Goal: Information Seeking & Learning: Check status

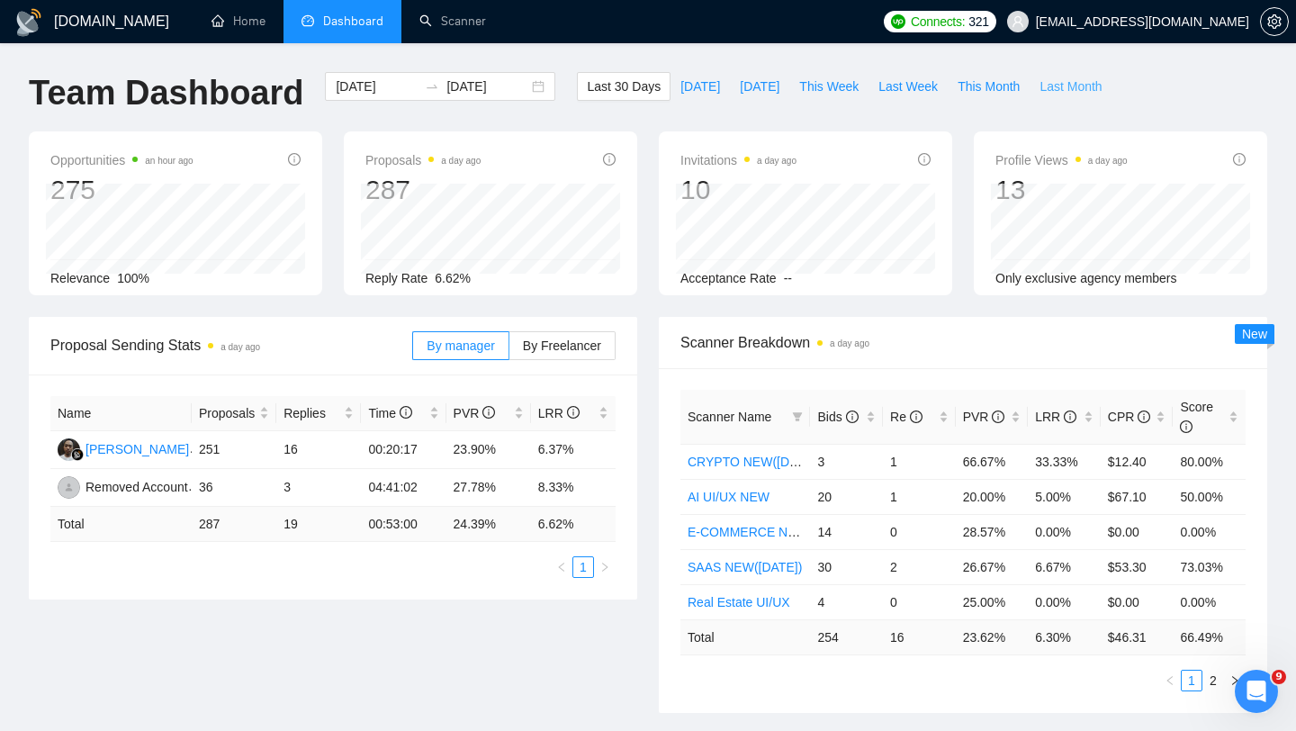
click at [1075, 85] on span "Last Month" at bounding box center [1070, 86] width 62 height 20
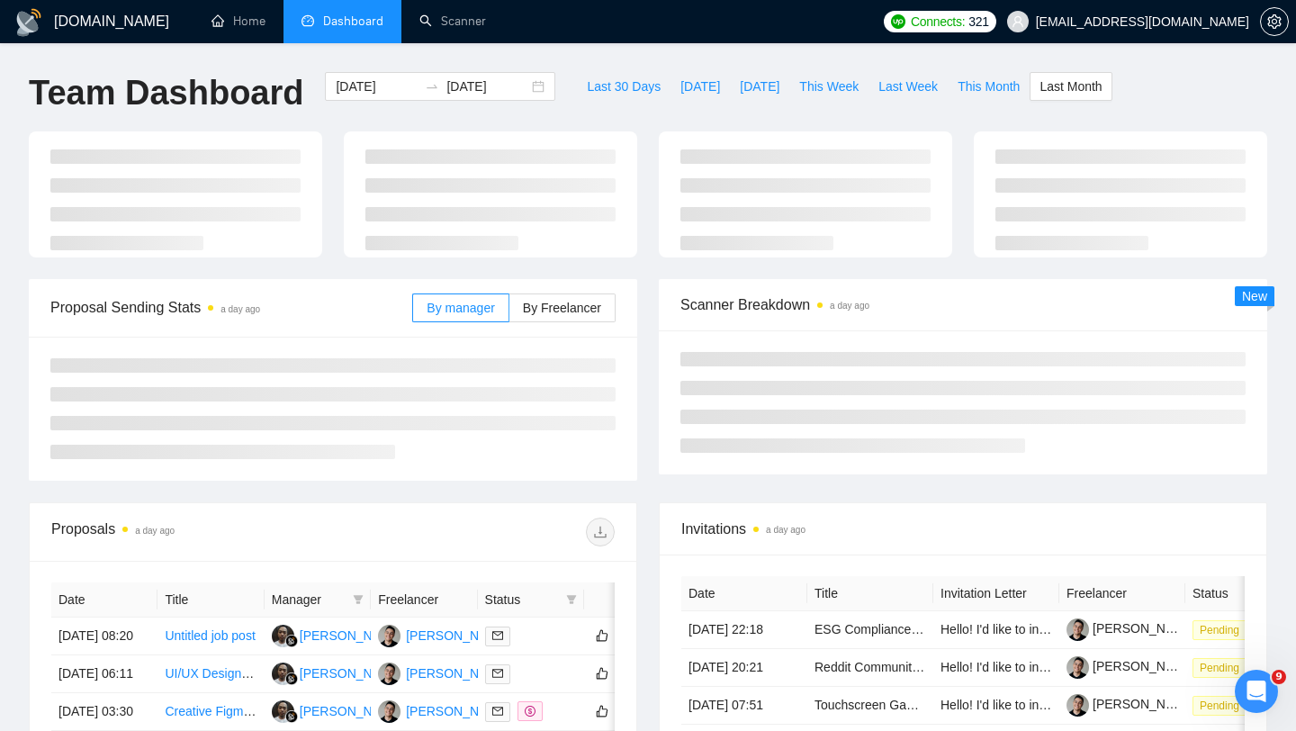
type input "[DATE]"
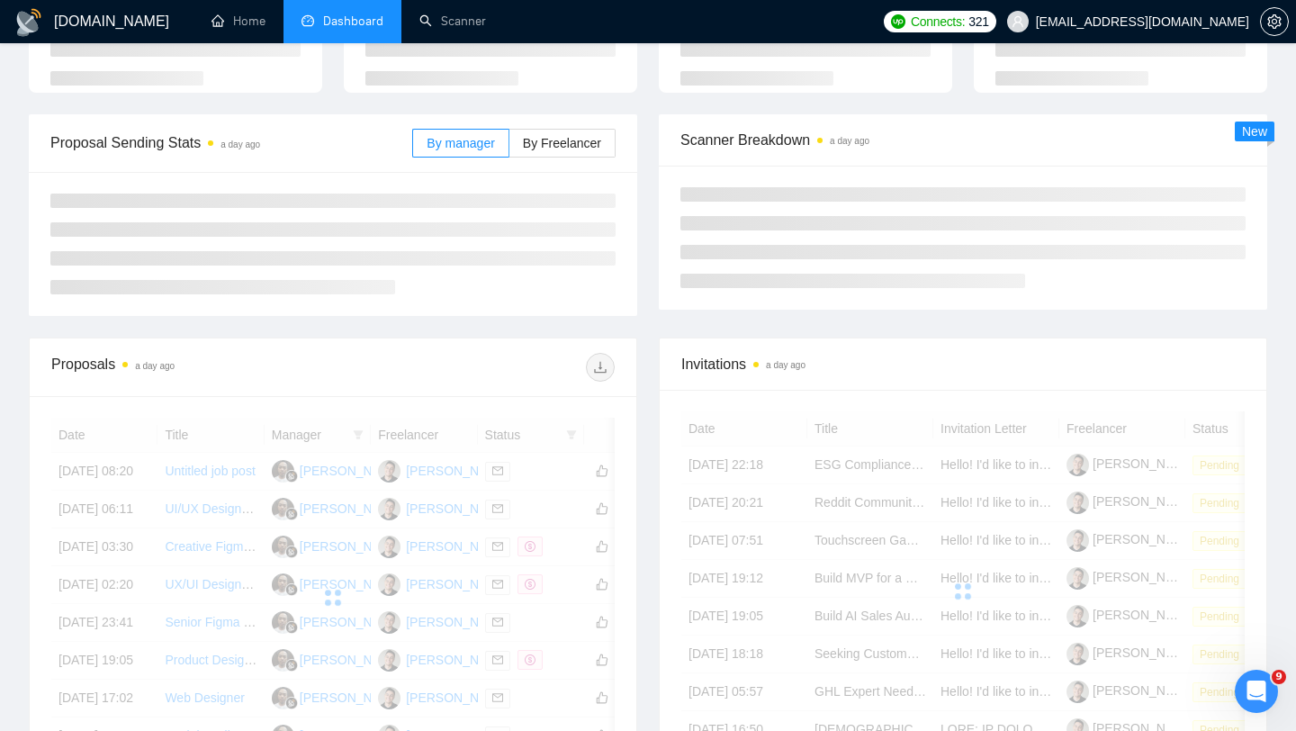
scroll to position [188, 0]
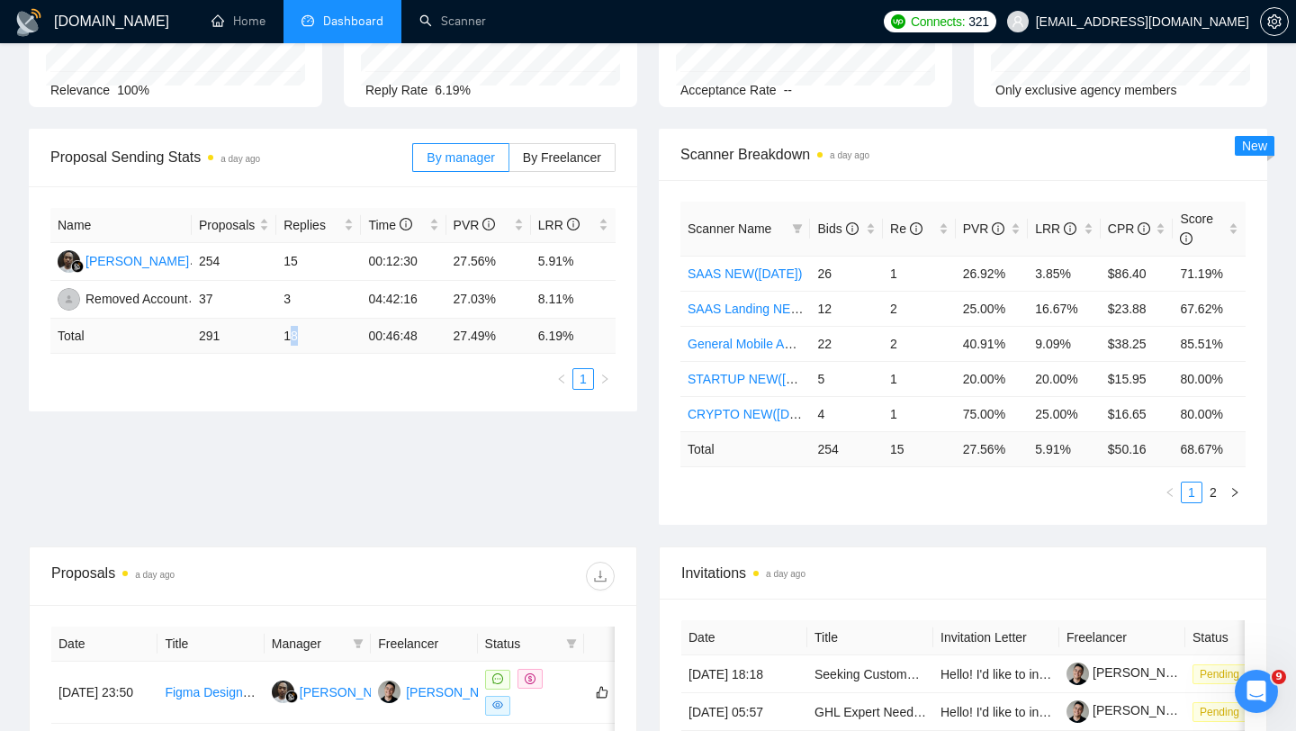
drag, startPoint x: 288, startPoint y: 333, endPoint x: 328, endPoint y: 333, distance: 39.6
click at [325, 333] on td "18" at bounding box center [318, 336] width 85 height 35
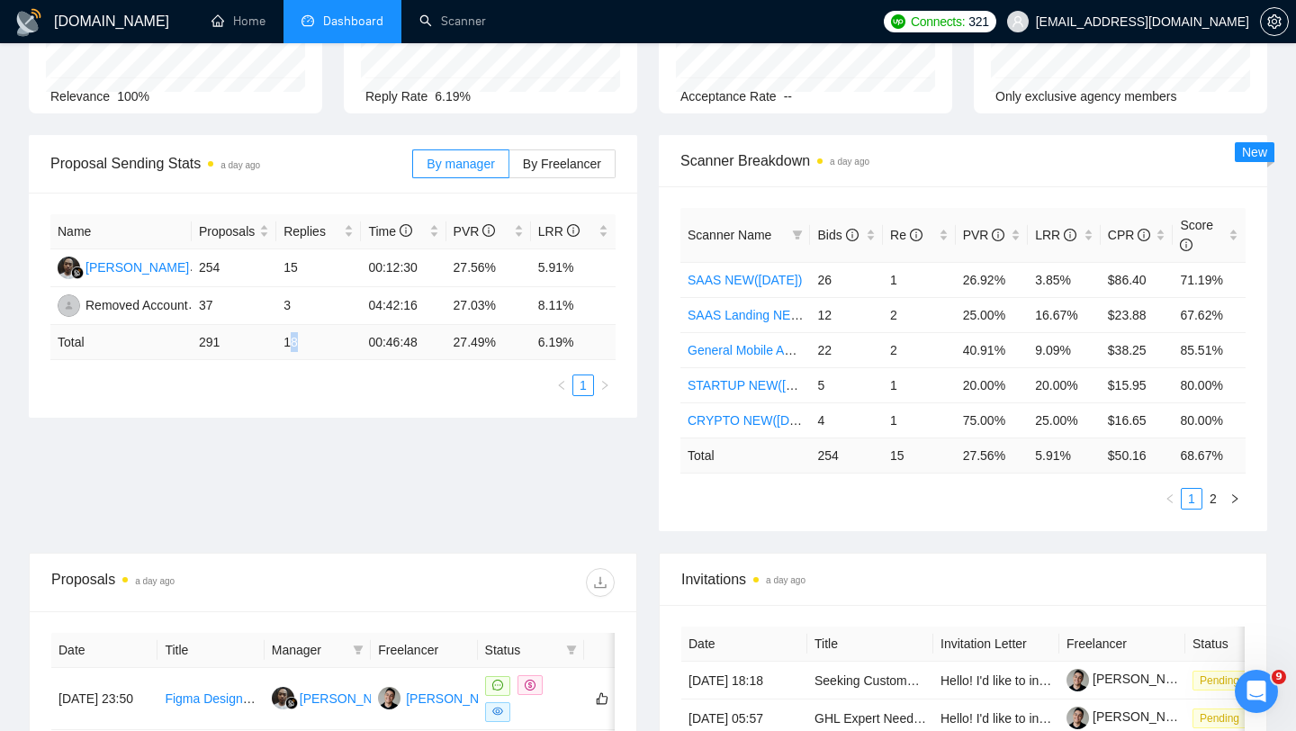
scroll to position [0, 0]
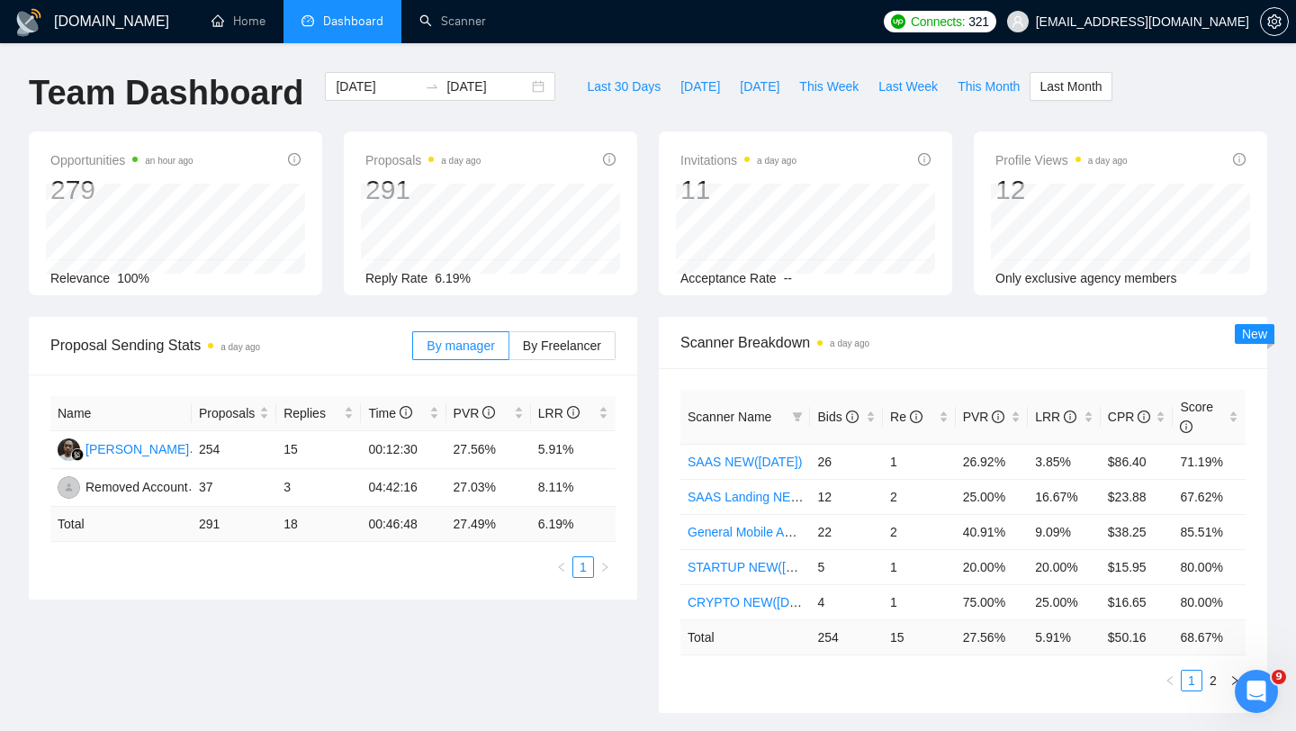
click at [1180, 22] on span "[EMAIL_ADDRESS][DOMAIN_NAME]" at bounding box center [1142, 22] width 213 height 0
click at [1184, 22] on span "[EMAIL_ADDRESS][DOMAIN_NAME]" at bounding box center [1142, 22] width 213 height 0
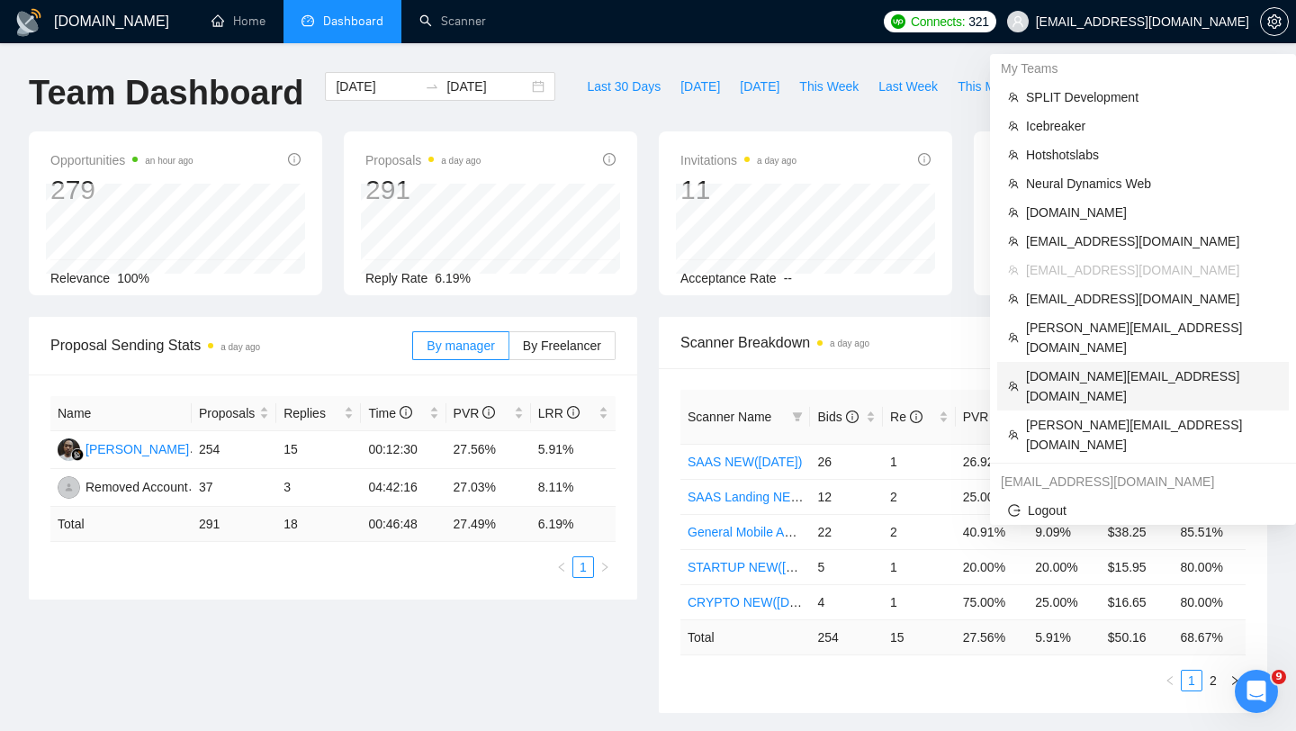
click at [1078, 366] on span "[DOMAIN_NAME][EMAIL_ADDRESS][DOMAIN_NAME]" at bounding box center [1152, 386] width 252 height 40
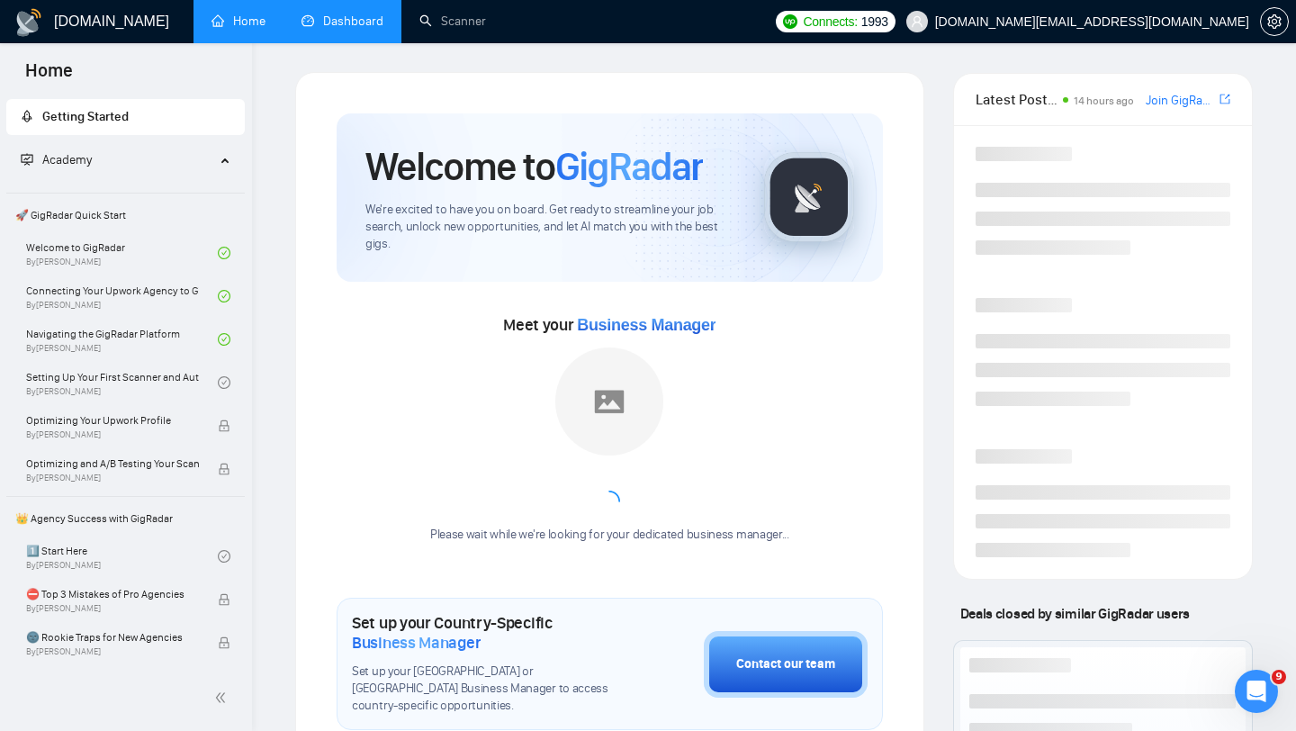
click at [337, 16] on link "Dashboard" at bounding box center [342, 20] width 82 height 15
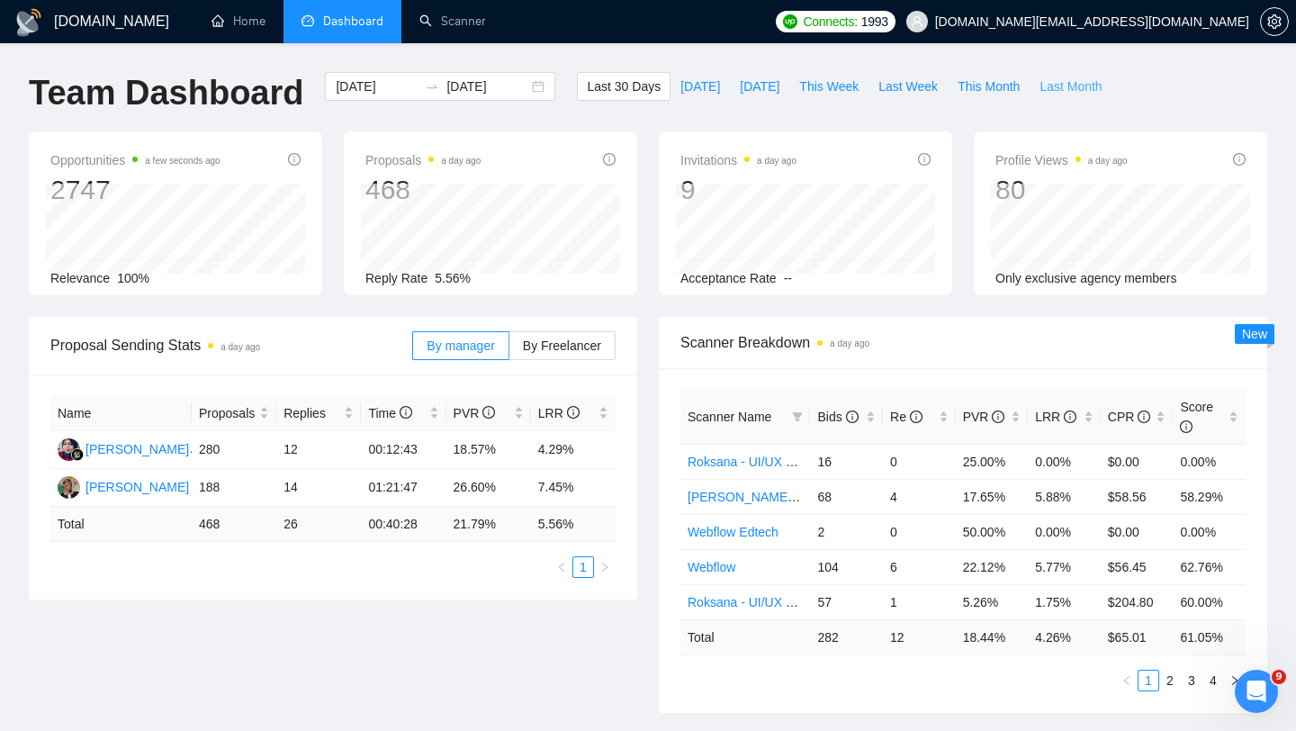
click at [1070, 91] on span "Last Month" at bounding box center [1070, 86] width 62 height 20
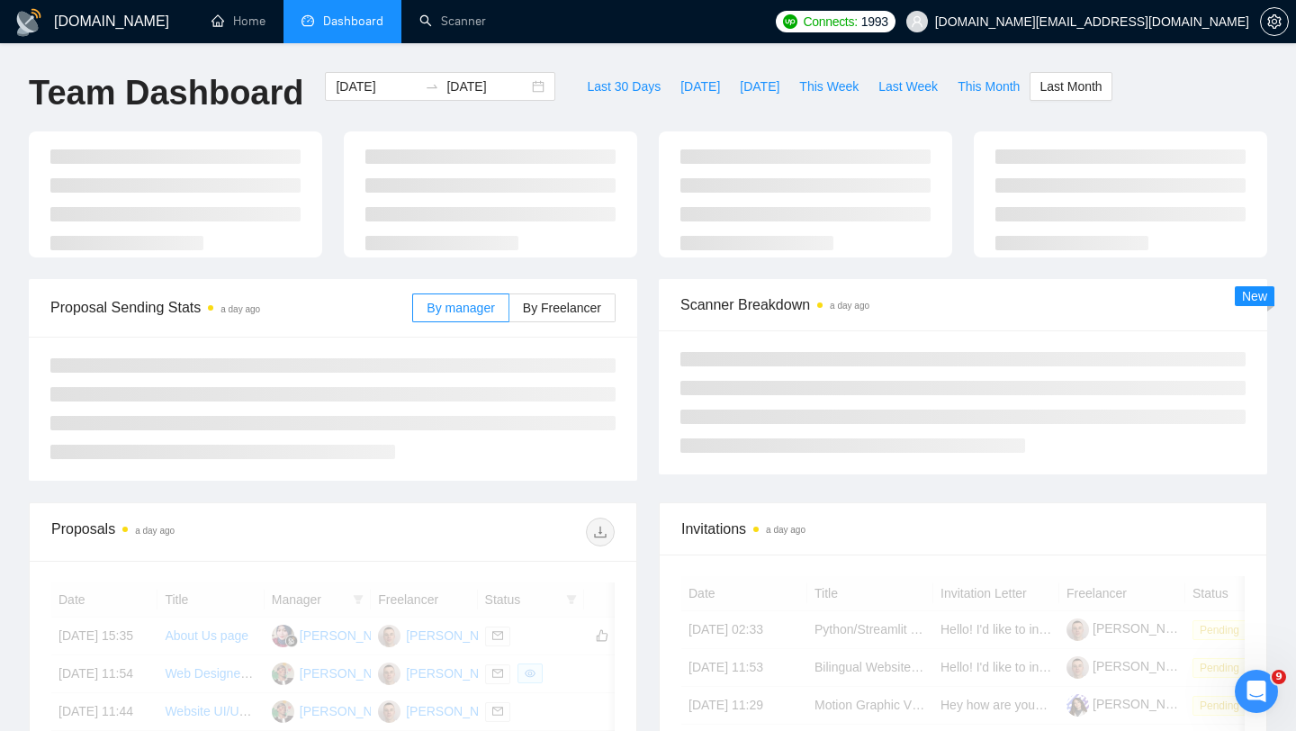
type input "[DATE]"
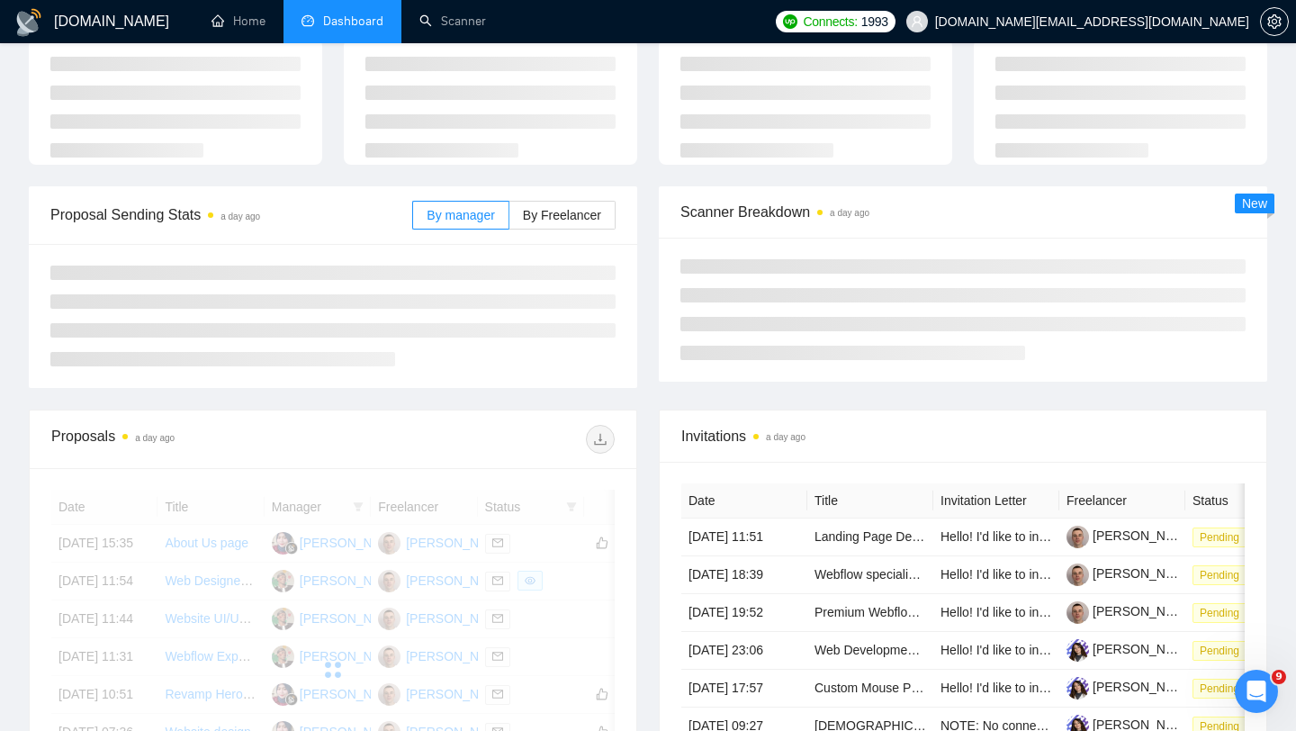
scroll to position [100, 0]
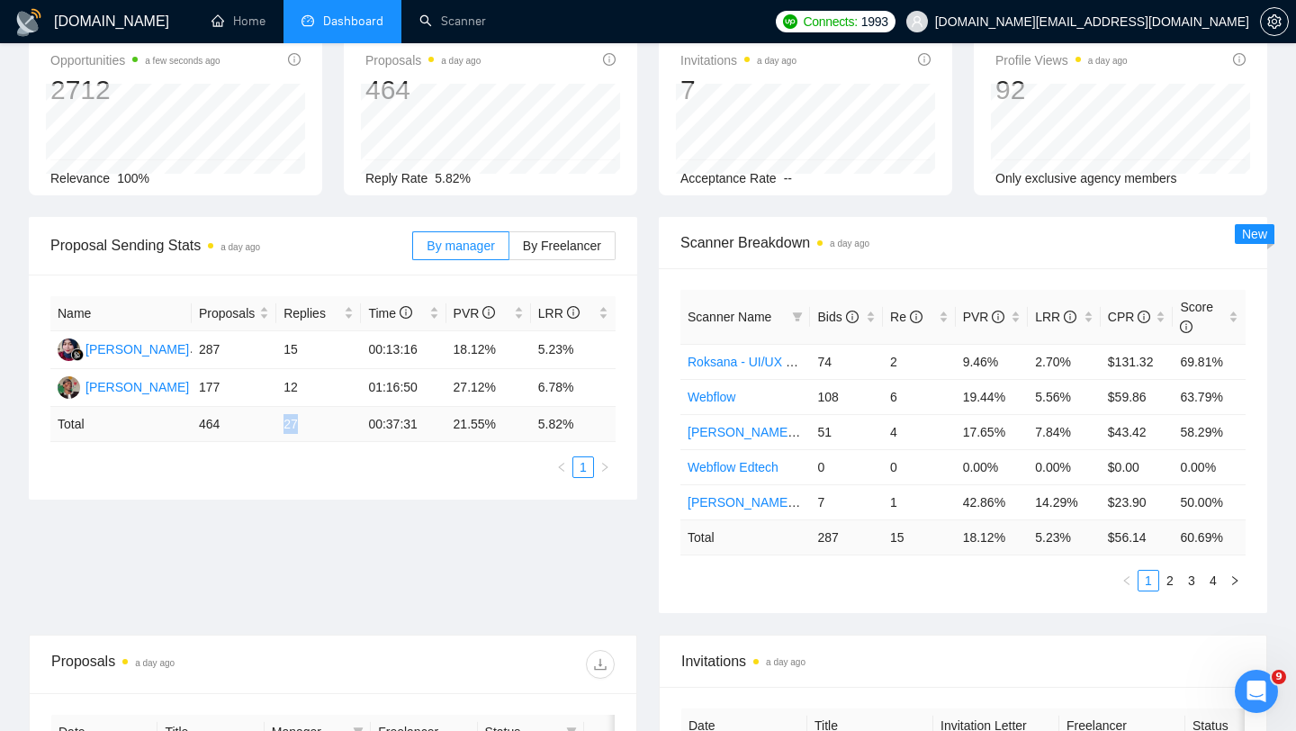
drag, startPoint x: 274, startPoint y: 422, endPoint x: 322, endPoint y: 421, distance: 48.6
click at [323, 422] on tr "Total 464 27 00:37:31 21.55 % 5.82 %" at bounding box center [332, 424] width 565 height 35
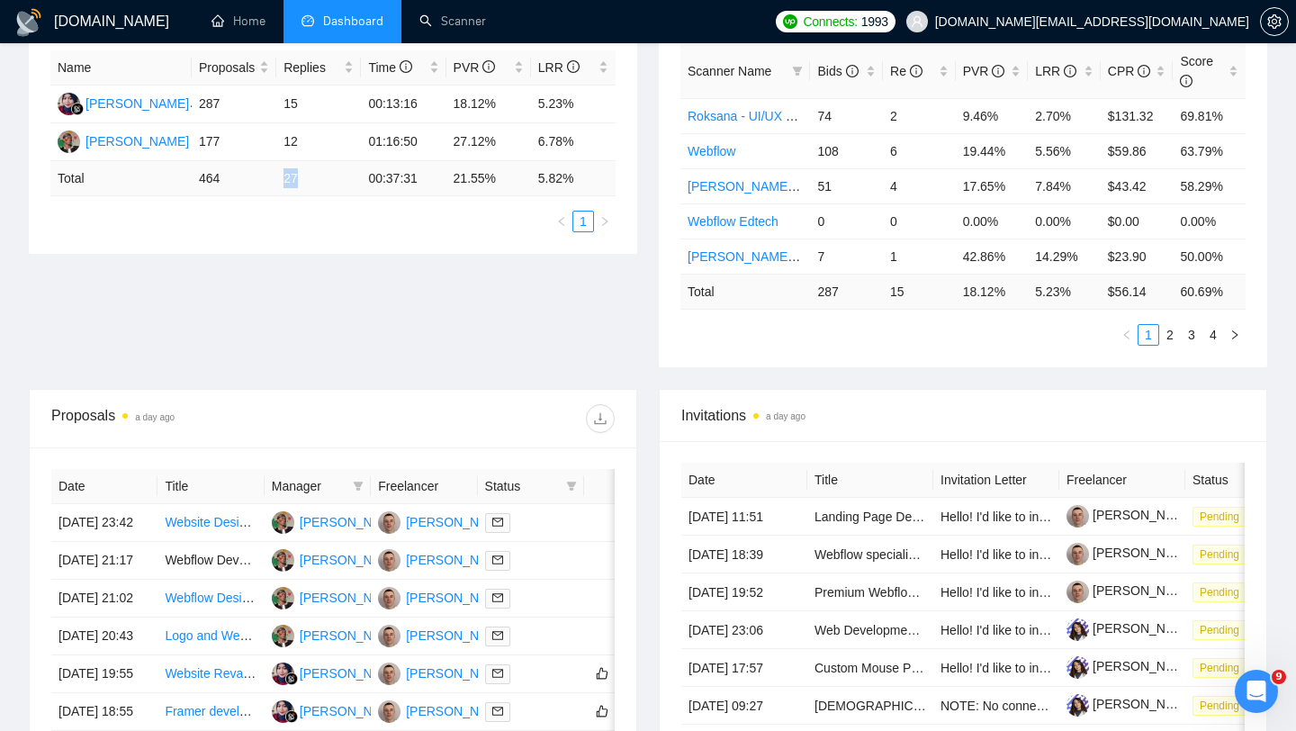
scroll to position [372, 0]
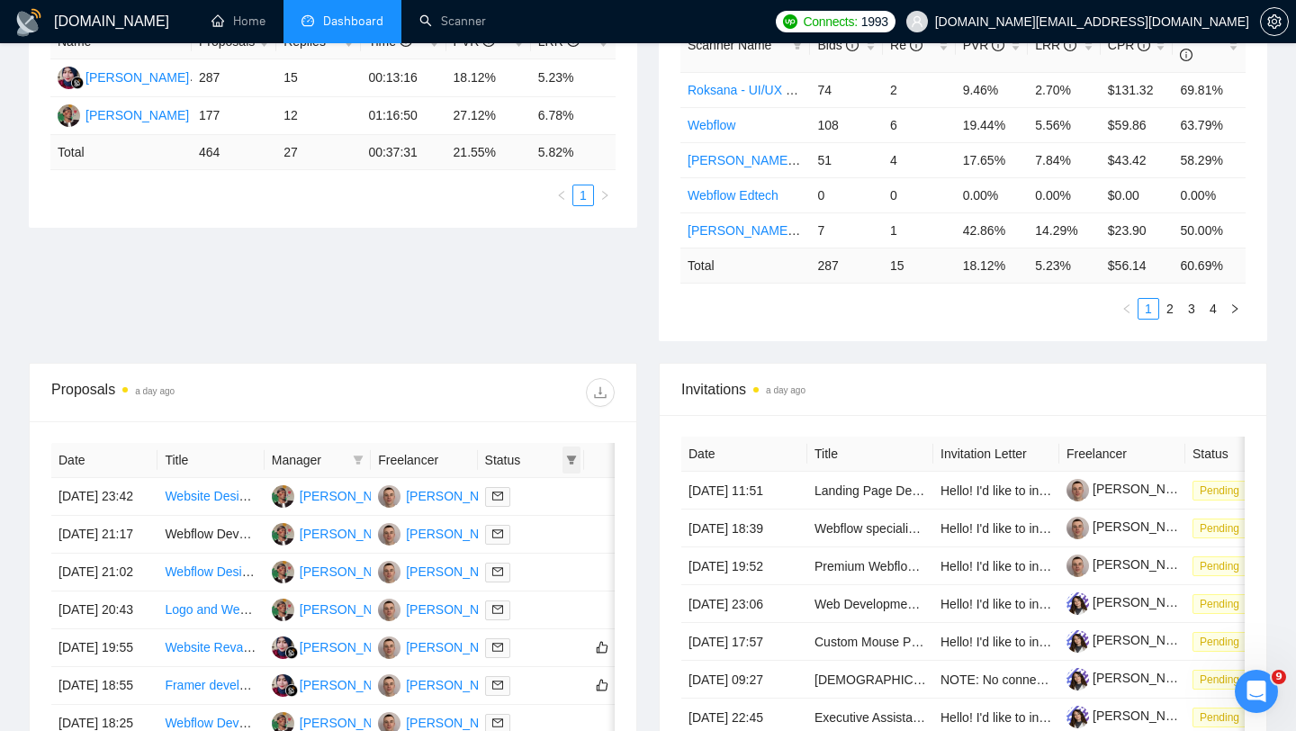
click at [570, 465] on span at bounding box center [571, 459] width 18 height 27
click at [547, 500] on span "Chat" at bounding box center [526, 494] width 86 height 20
checkbox input "true"
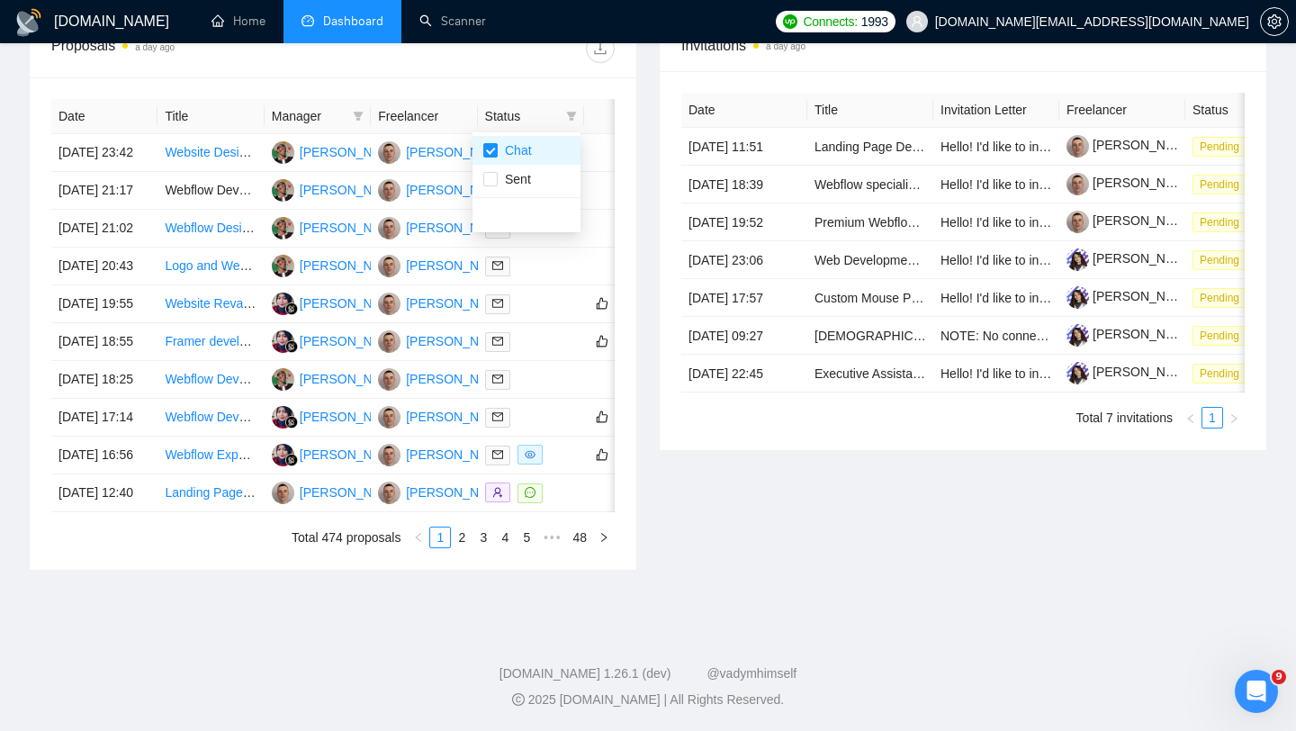
scroll to position [886, 0]
click at [328, 600] on div "[DOMAIN_NAME] Home Dashboard Scanner Connects: 1993 [DOMAIN_NAME][EMAIL_ADDRESS…" at bounding box center [648, 8] width 1296 height 1446
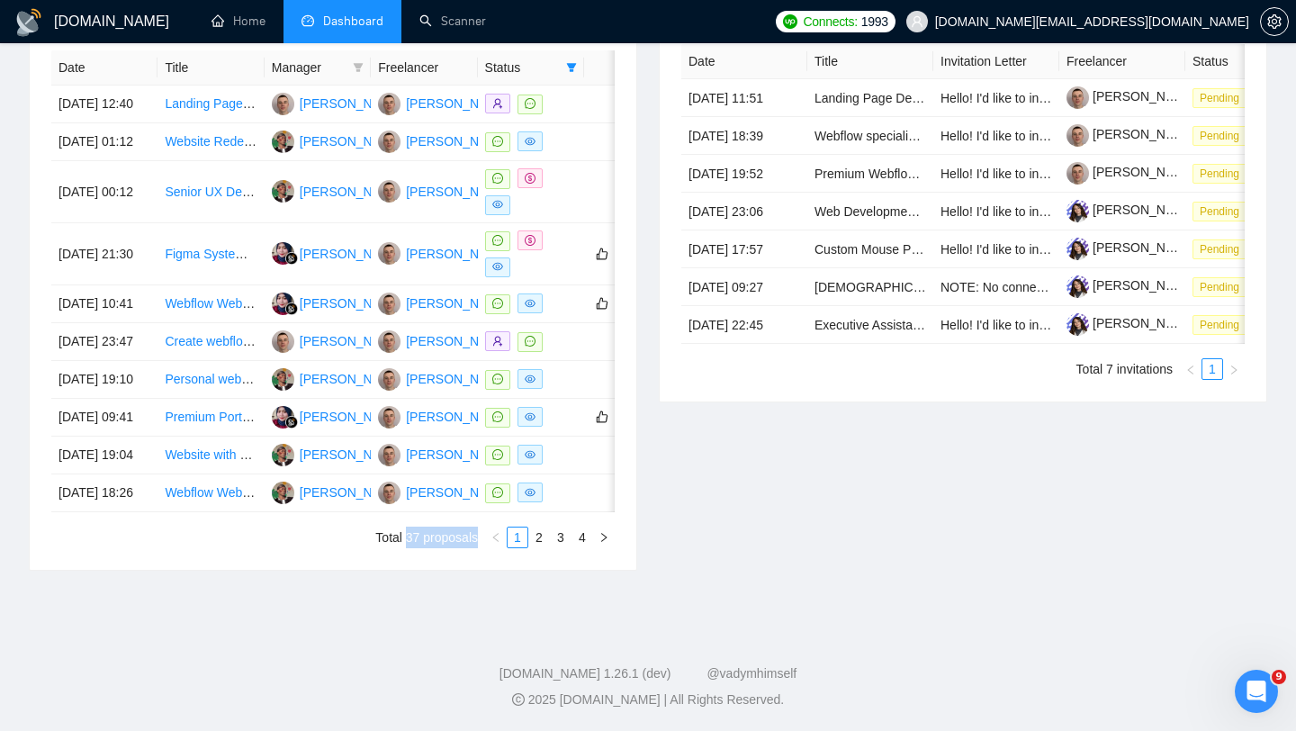
drag, startPoint x: 401, startPoint y: 551, endPoint x: 479, endPoint y: 549, distance: 77.4
click at [479, 548] on ul "Total 37 proposals 1 2 3 4" at bounding box center [332, 537] width 563 height 22
click at [658, 503] on div "Invitations a day ago Date Title Invitation Letter Freelancer Status [DATE] 11:…" at bounding box center [963, 270] width 630 height 600
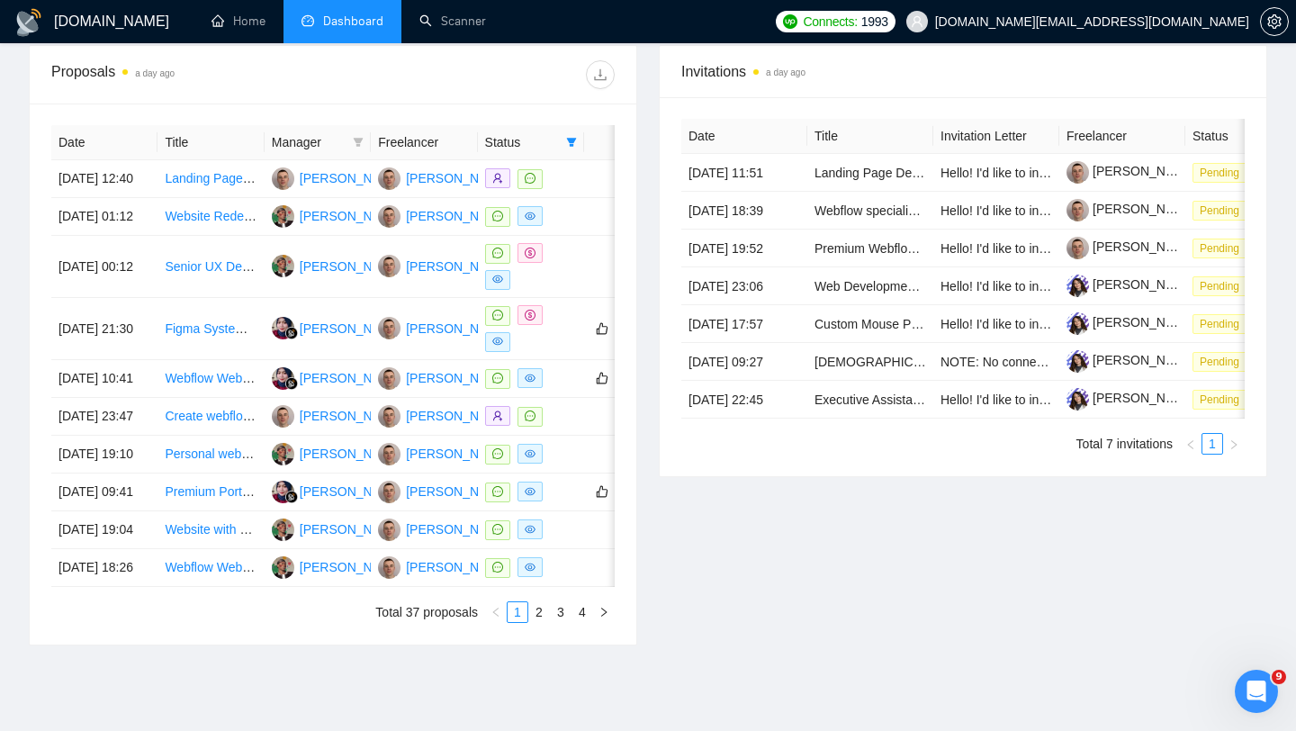
scroll to position [613, 0]
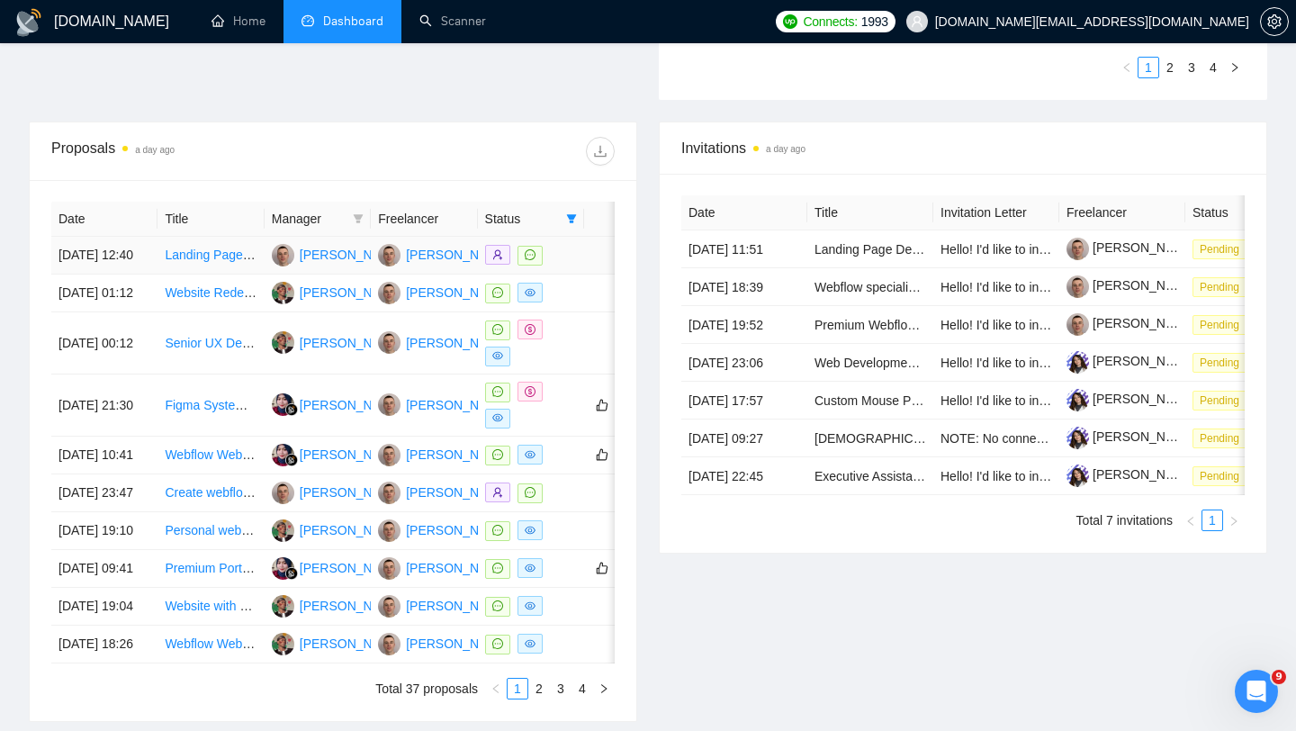
click at [582, 273] on td at bounding box center [531, 256] width 106 height 38
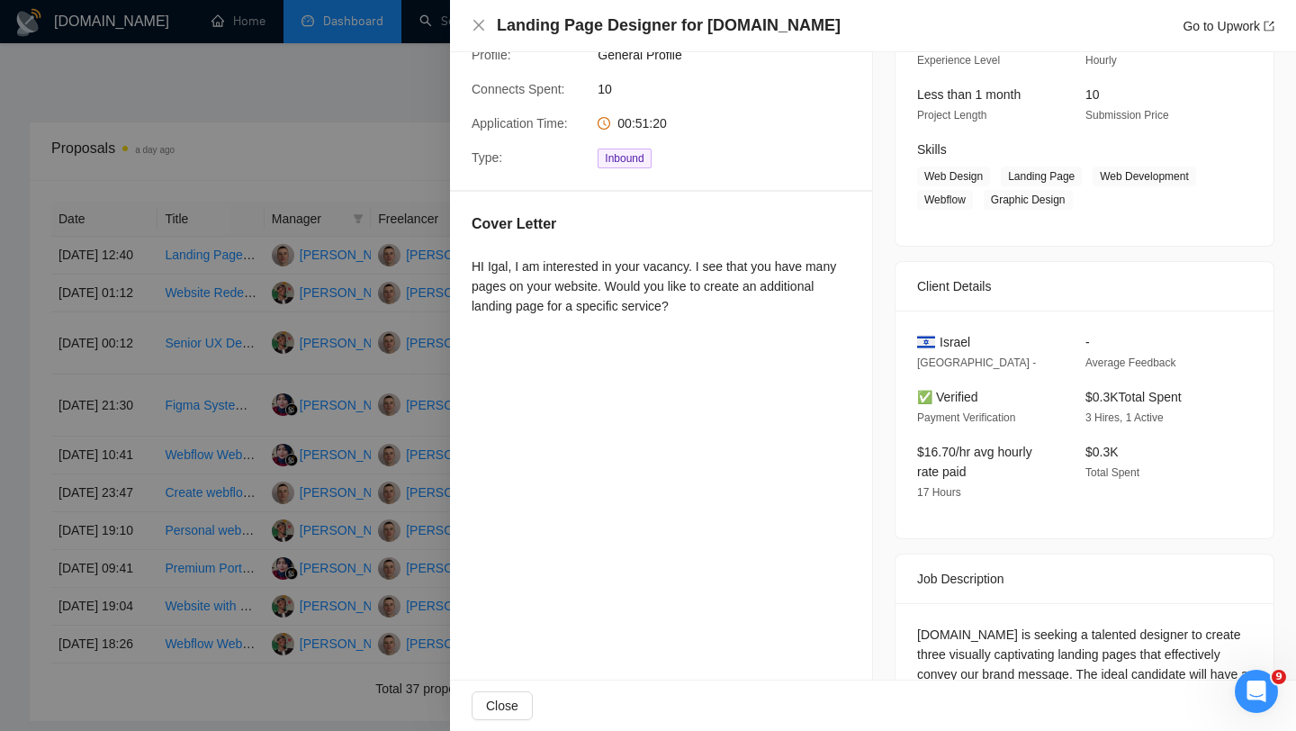
scroll to position [239, 0]
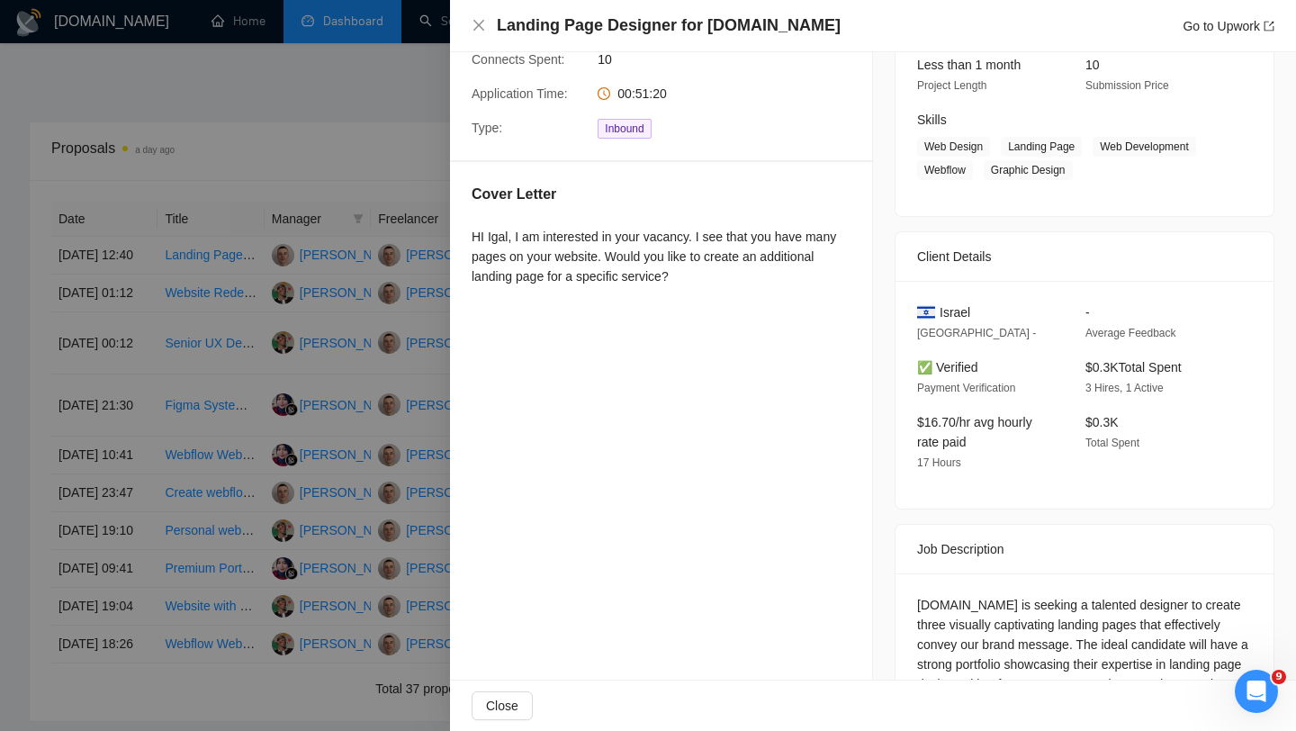
click at [412, 296] on div at bounding box center [648, 365] width 1296 height 731
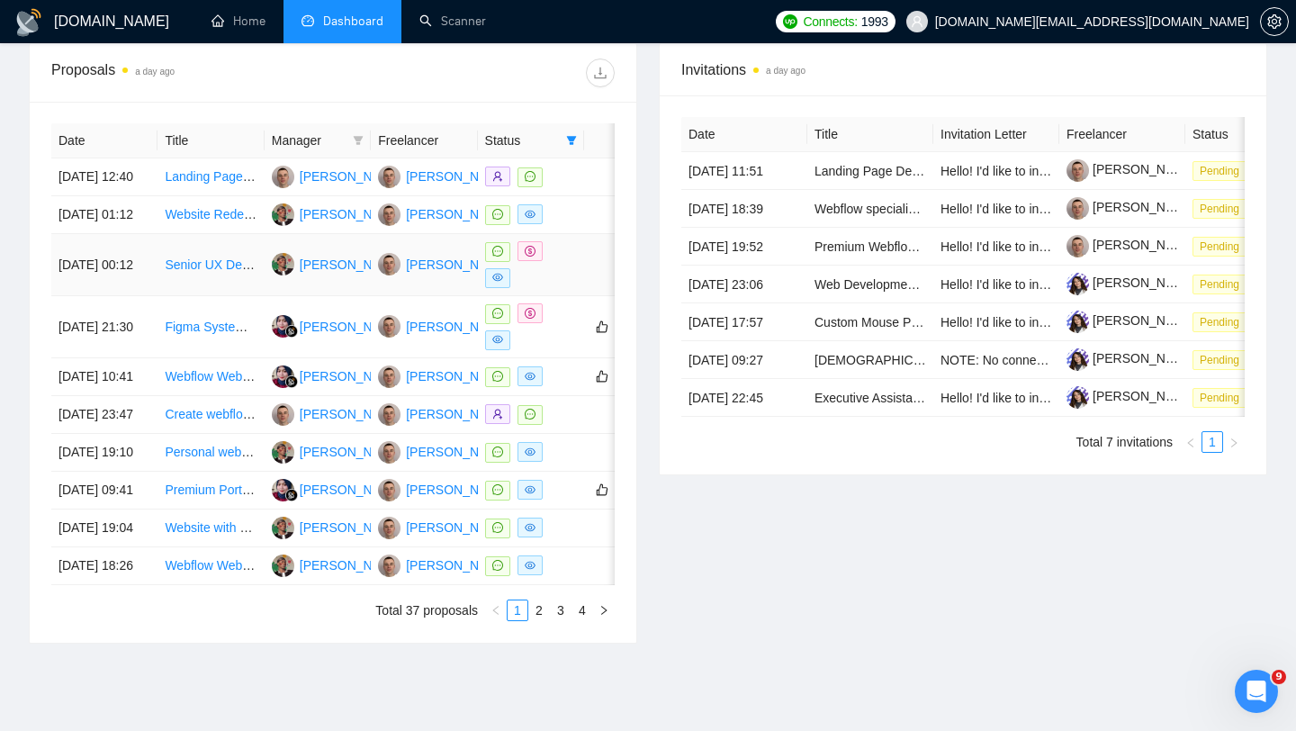
scroll to position [900, 0]
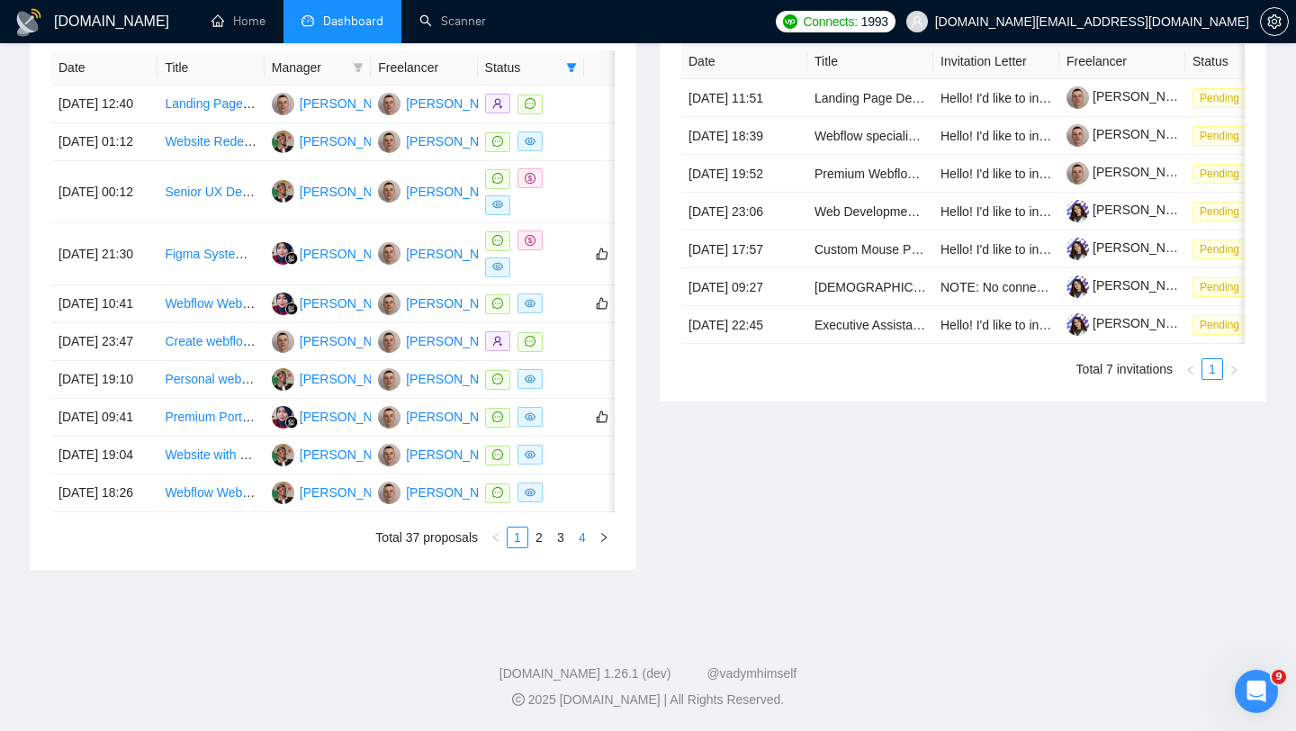
click at [582, 541] on link "4" at bounding box center [582, 537] width 20 height 20
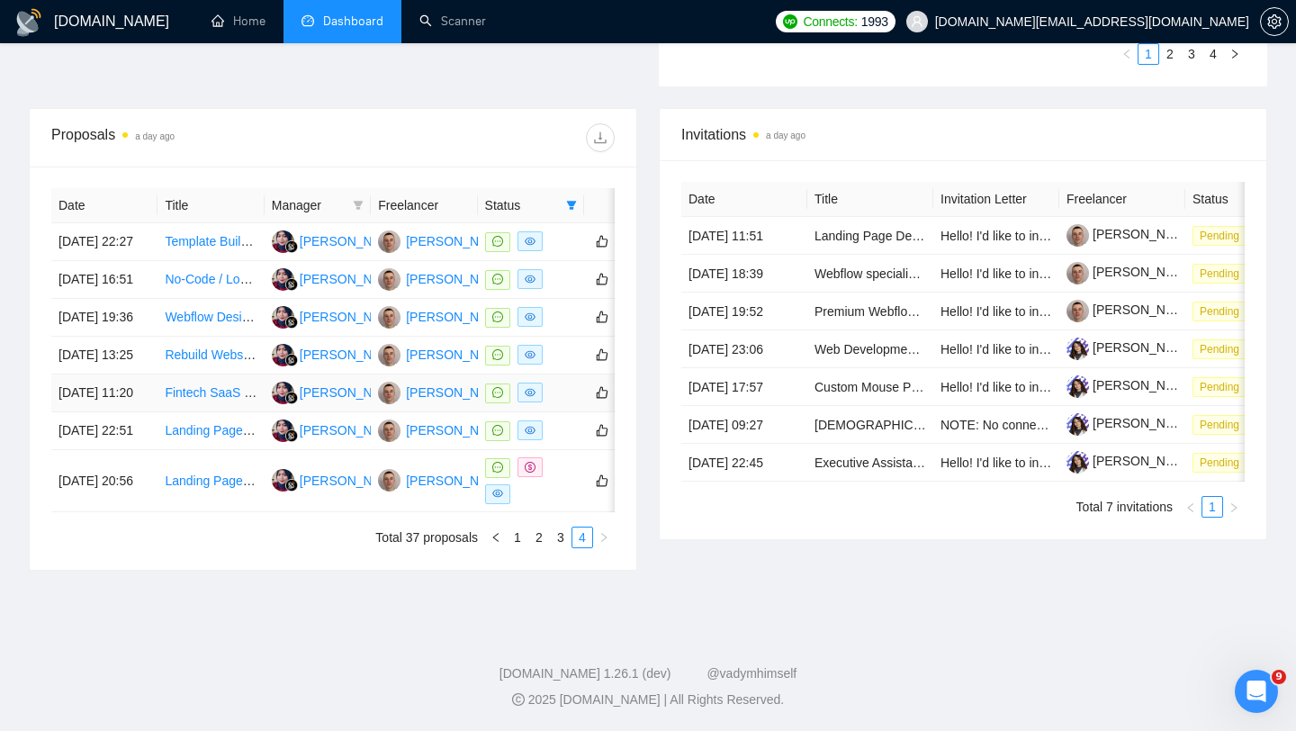
scroll to position [728, 0]
click at [564, 481] on div at bounding box center [531, 480] width 92 height 47
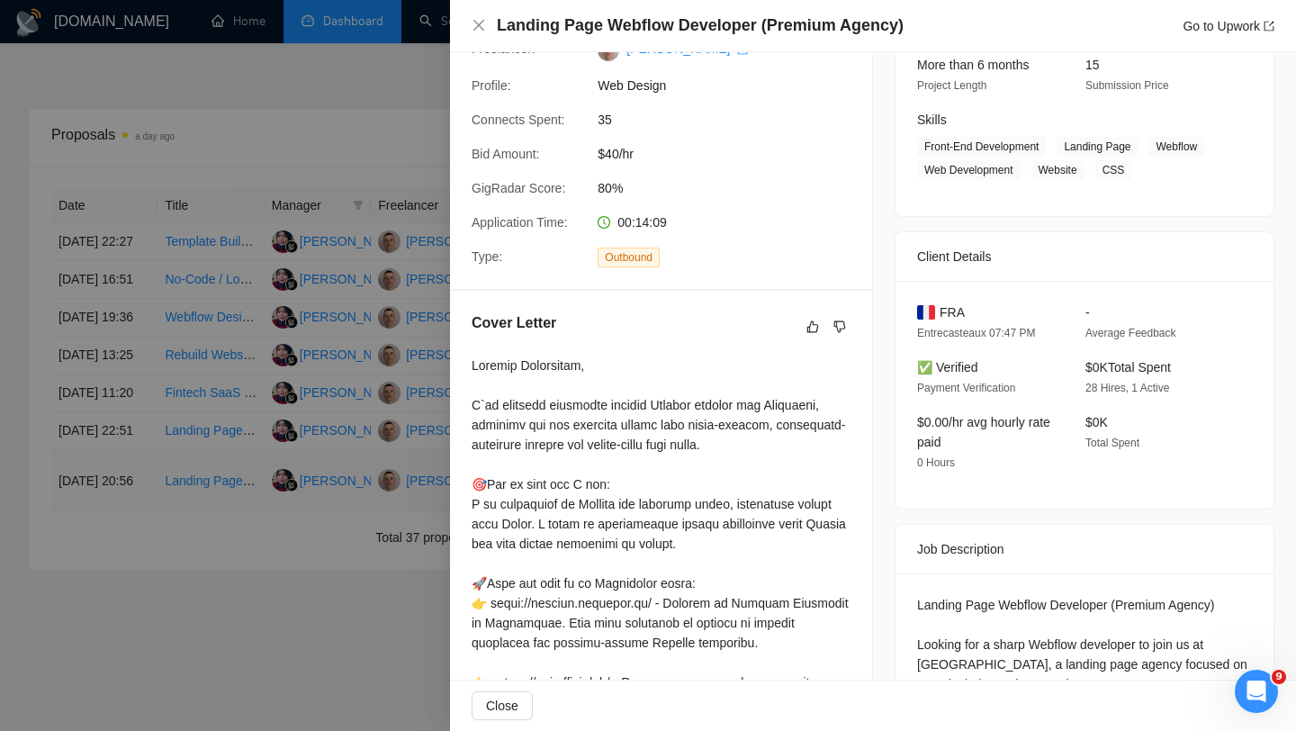
scroll to position [232, 0]
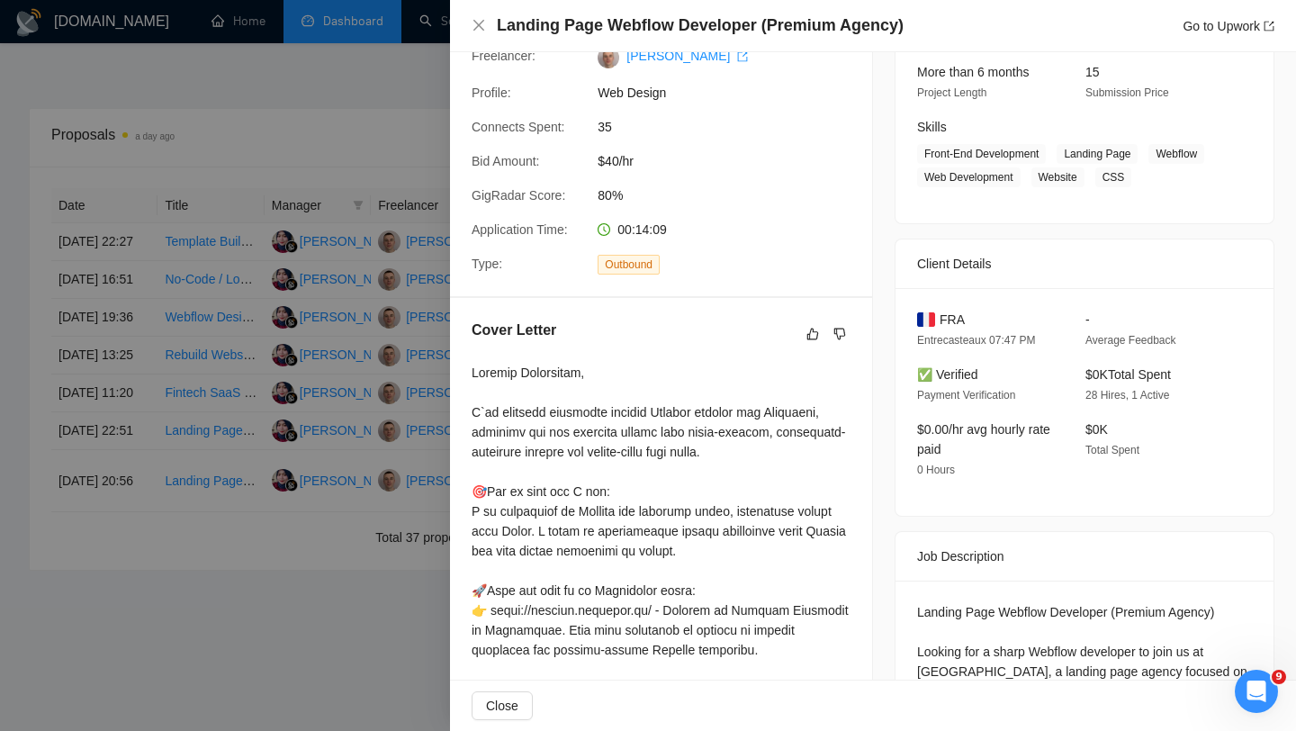
click at [330, 284] on div at bounding box center [648, 365] width 1296 height 731
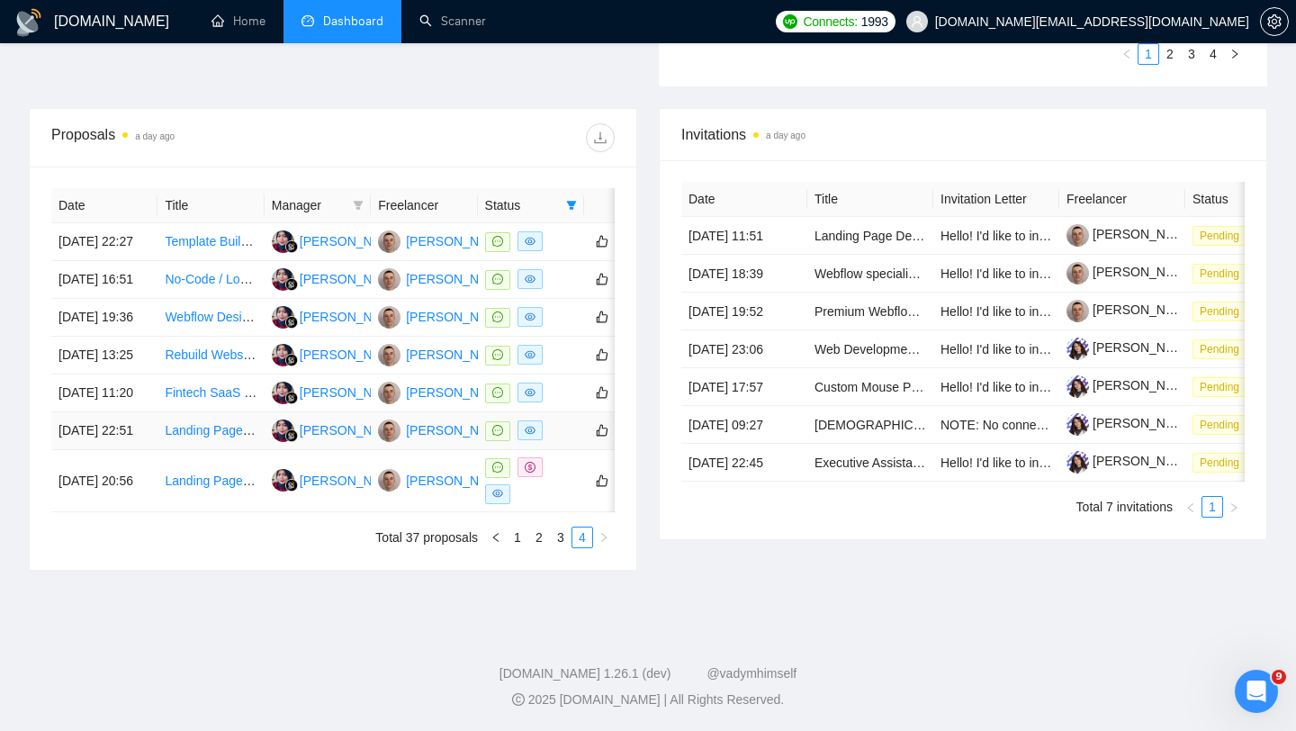
click at [566, 431] on div at bounding box center [531, 430] width 92 height 21
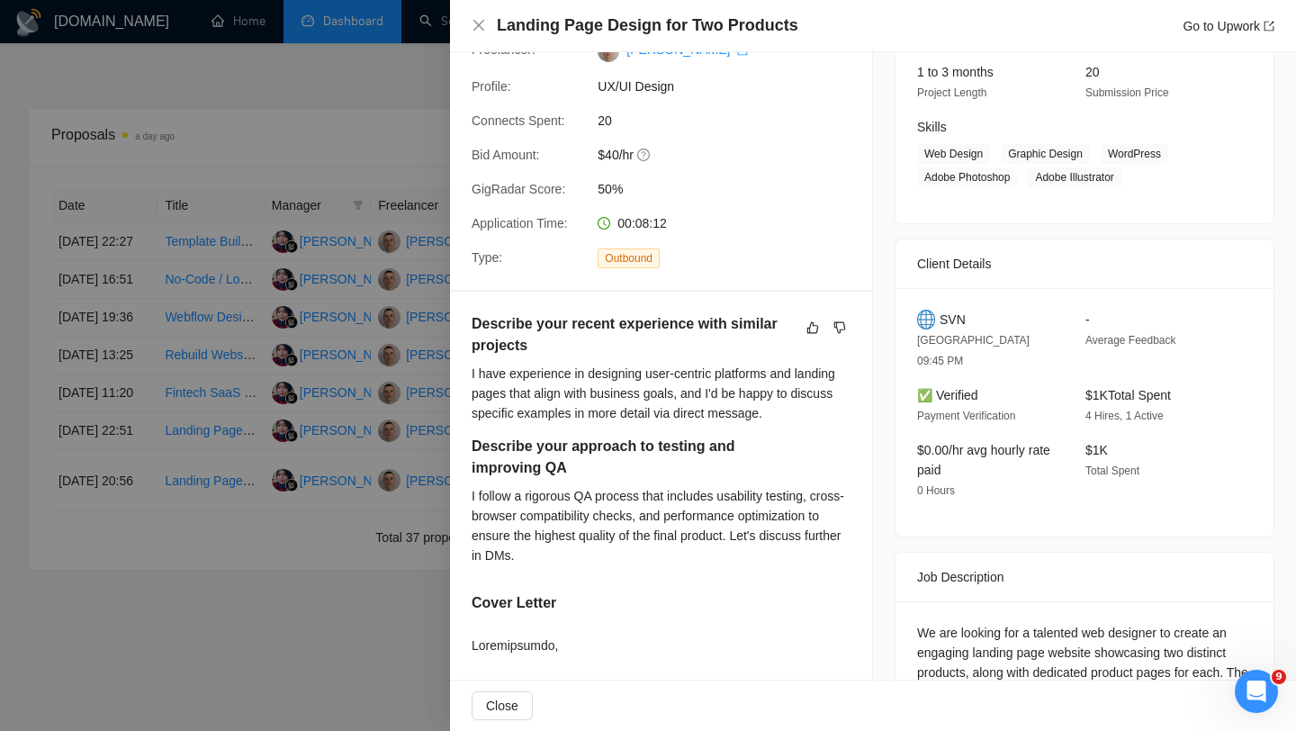
click at [369, 274] on div at bounding box center [648, 365] width 1296 height 731
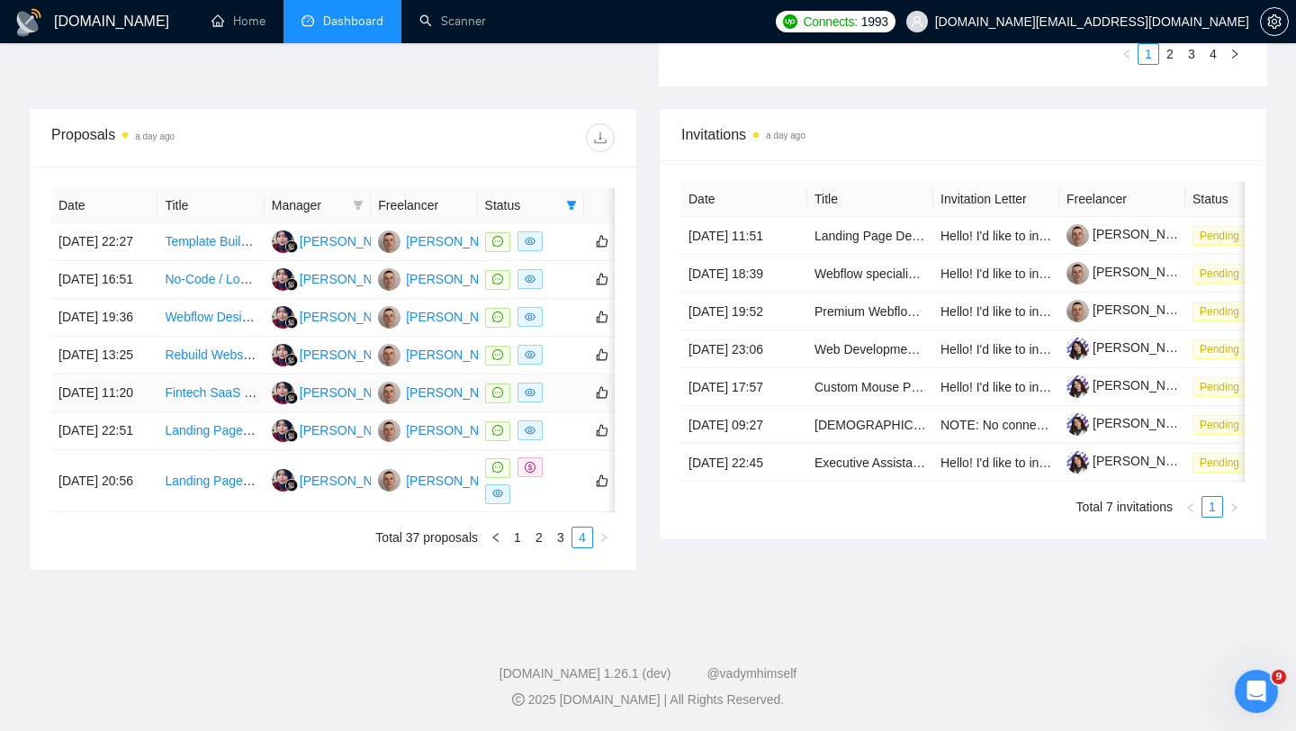
click at [569, 382] on div at bounding box center [531, 392] width 92 height 21
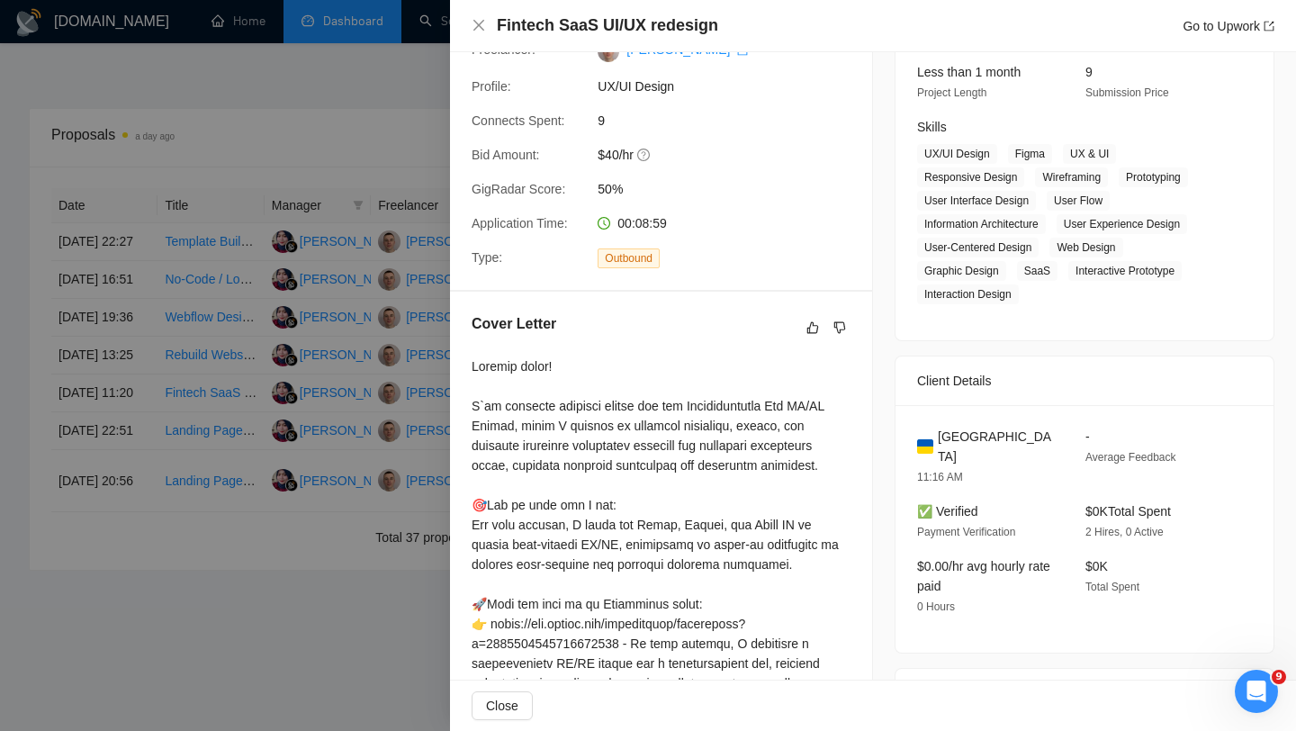
click at [353, 193] on div at bounding box center [648, 365] width 1296 height 731
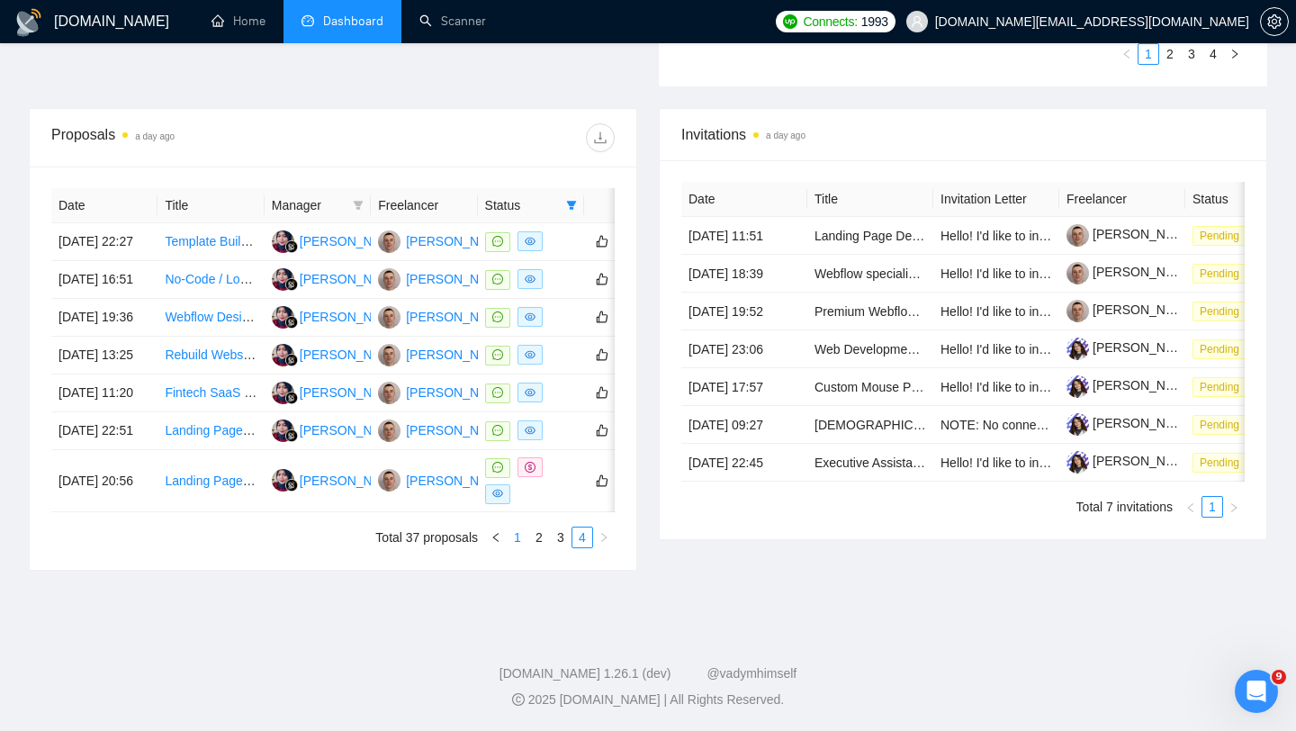
click at [517, 527] on link "1" at bounding box center [518, 537] width 20 height 20
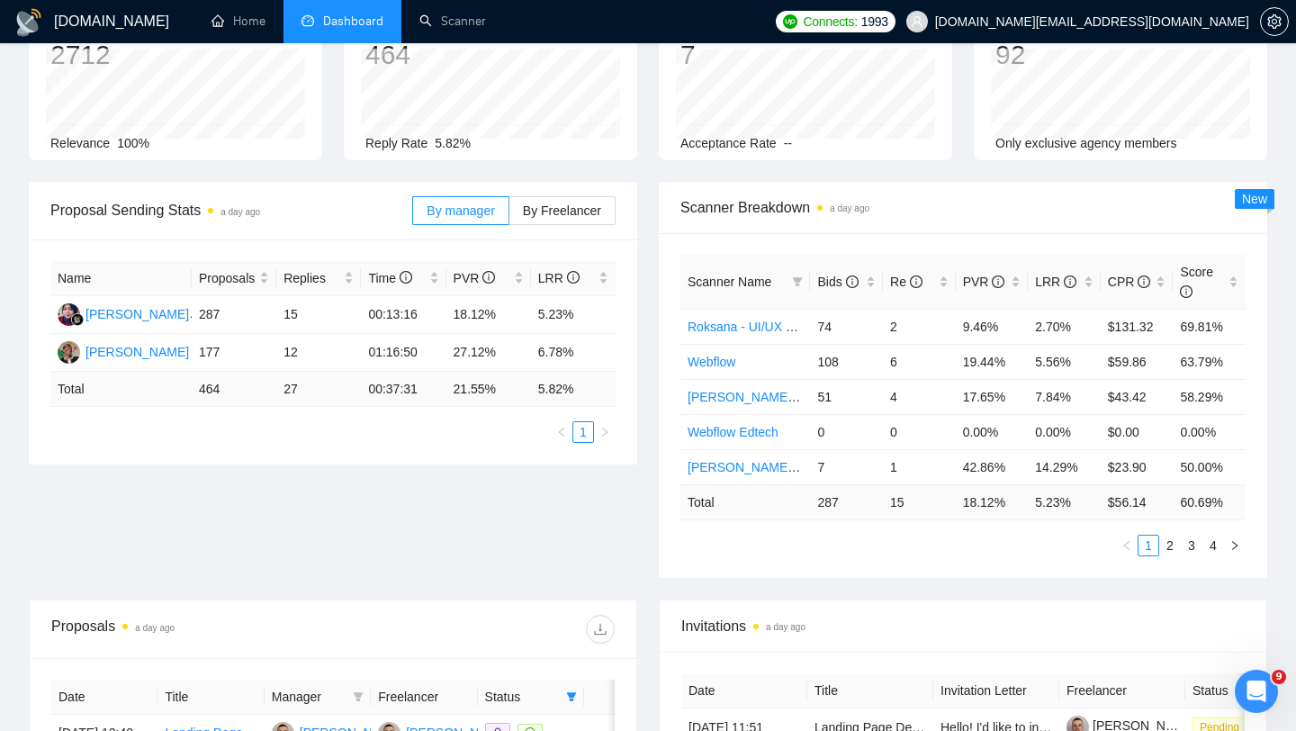
scroll to position [0, 0]
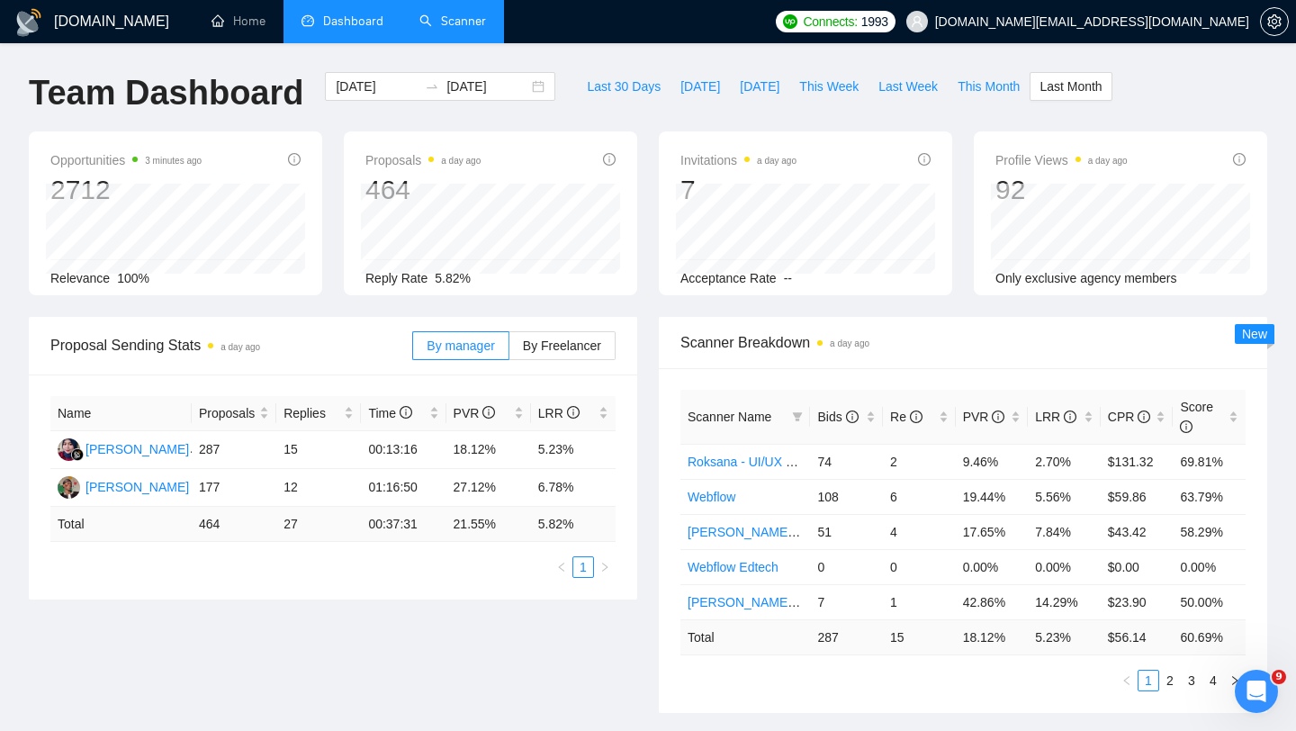
click at [444, 27] on link "Scanner" at bounding box center [452, 20] width 67 height 15
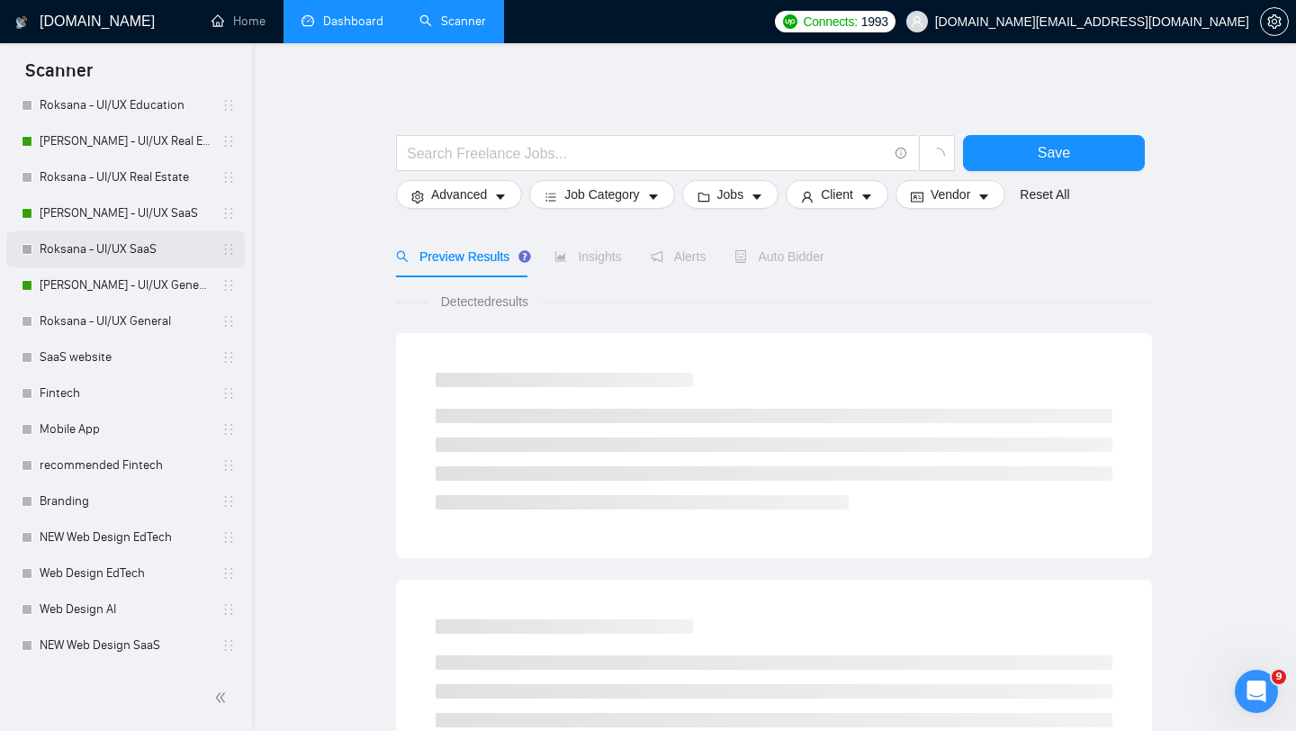
scroll to position [500, 0]
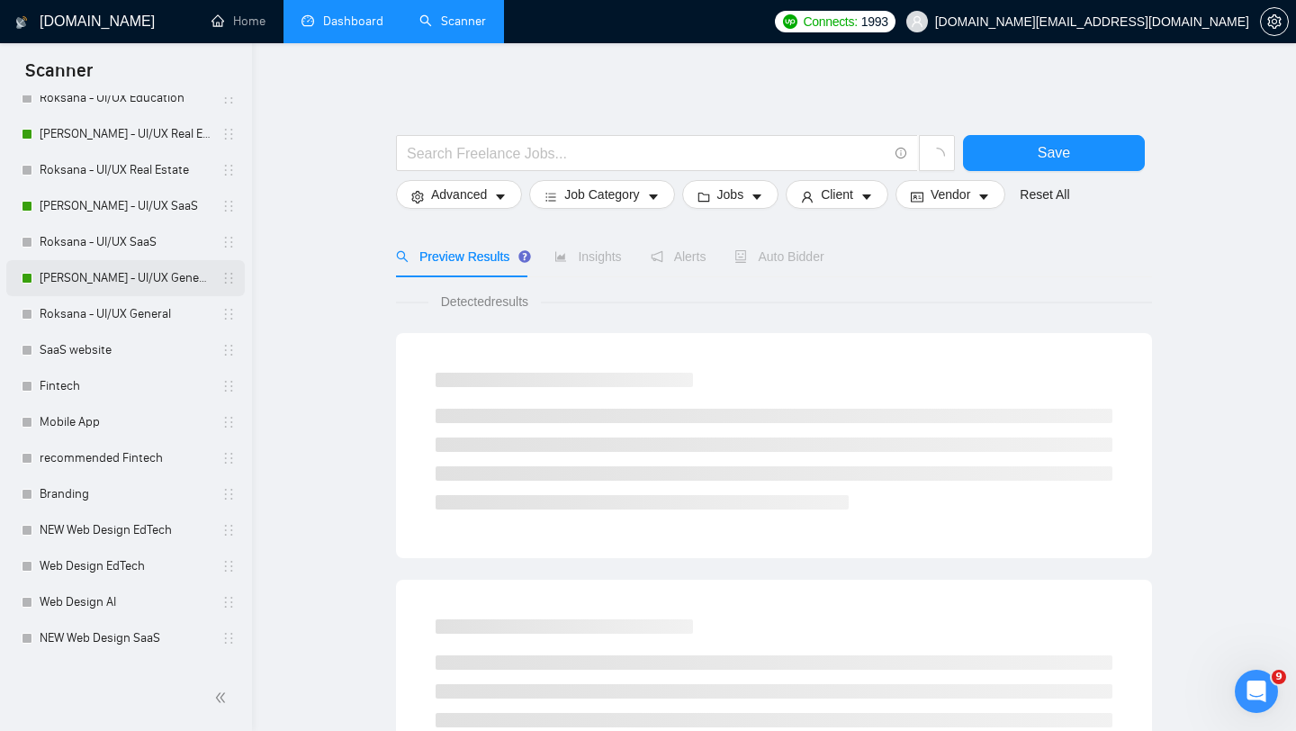
click at [108, 270] on link "[PERSON_NAME] - UI/UX General" at bounding box center [125, 278] width 171 height 36
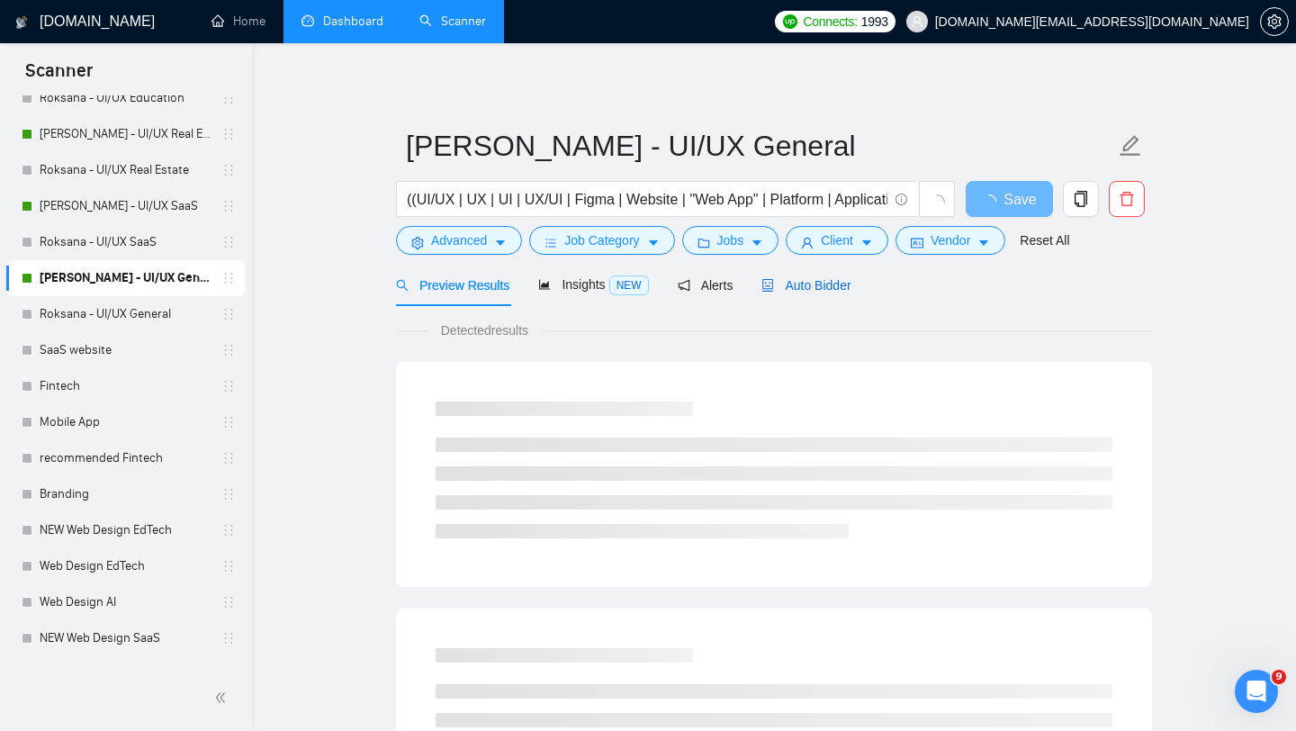
click at [792, 278] on span "Auto Bidder" at bounding box center [805, 285] width 89 height 14
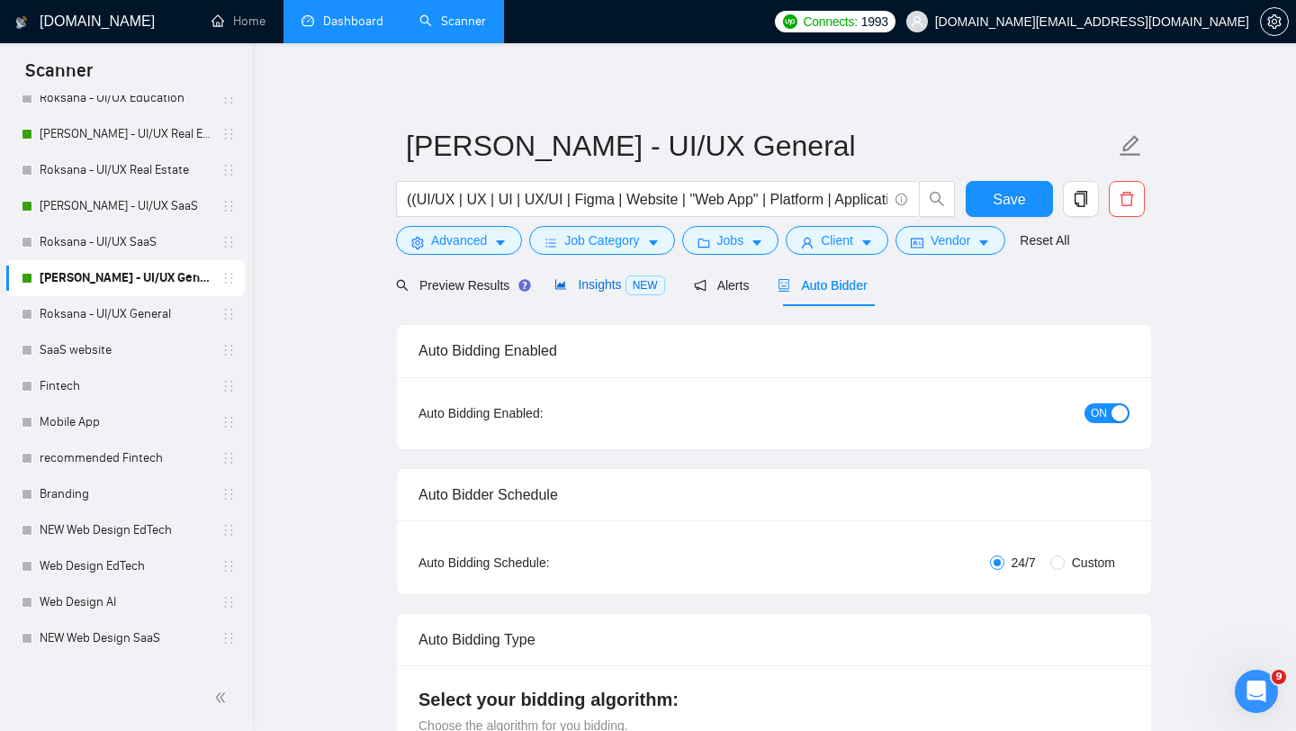
click at [605, 283] on span "Insights NEW" at bounding box center [609, 284] width 110 height 14
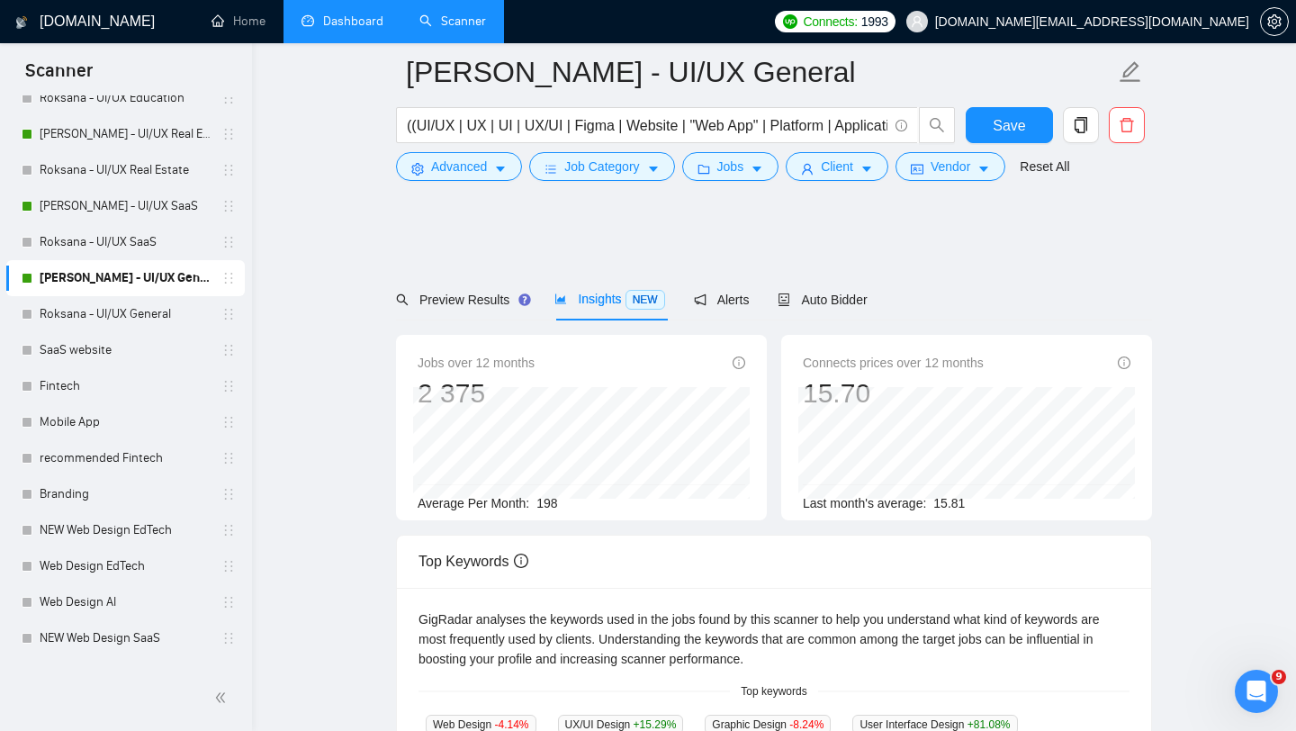
scroll to position [166, 0]
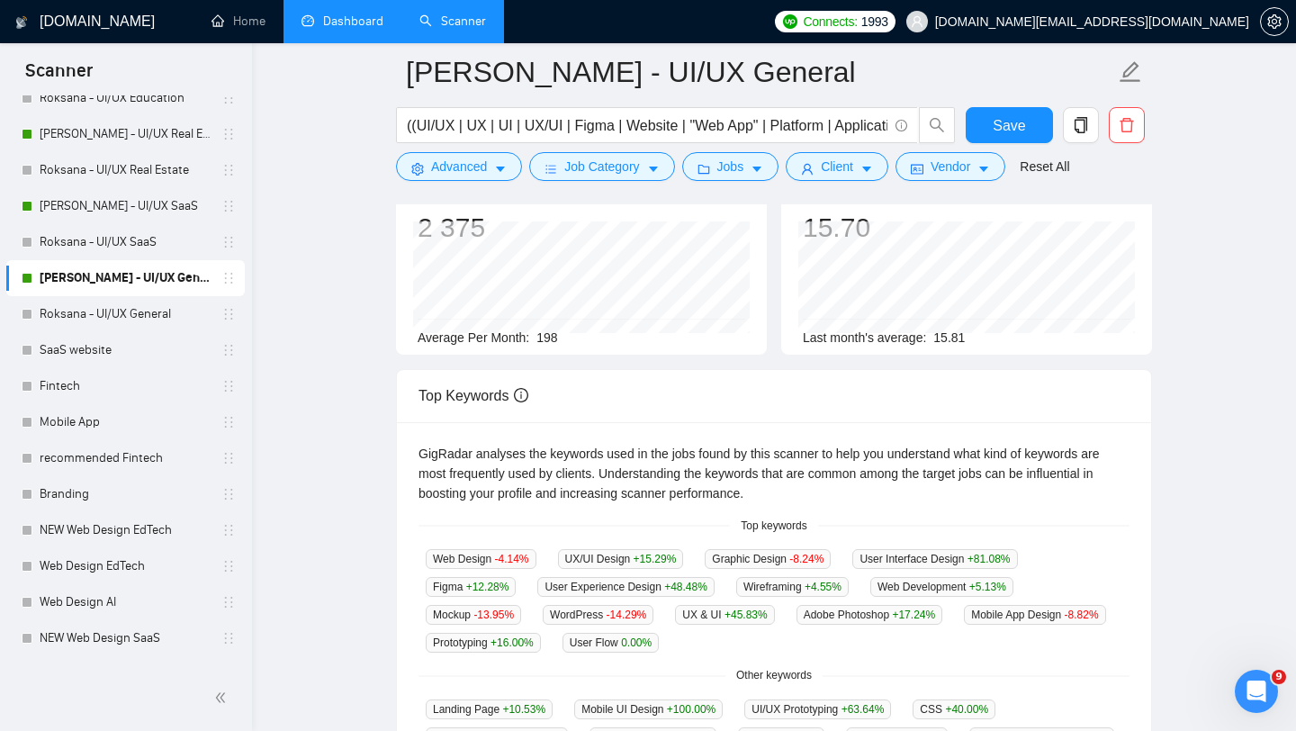
click at [341, 22] on link "Dashboard" at bounding box center [342, 20] width 82 height 15
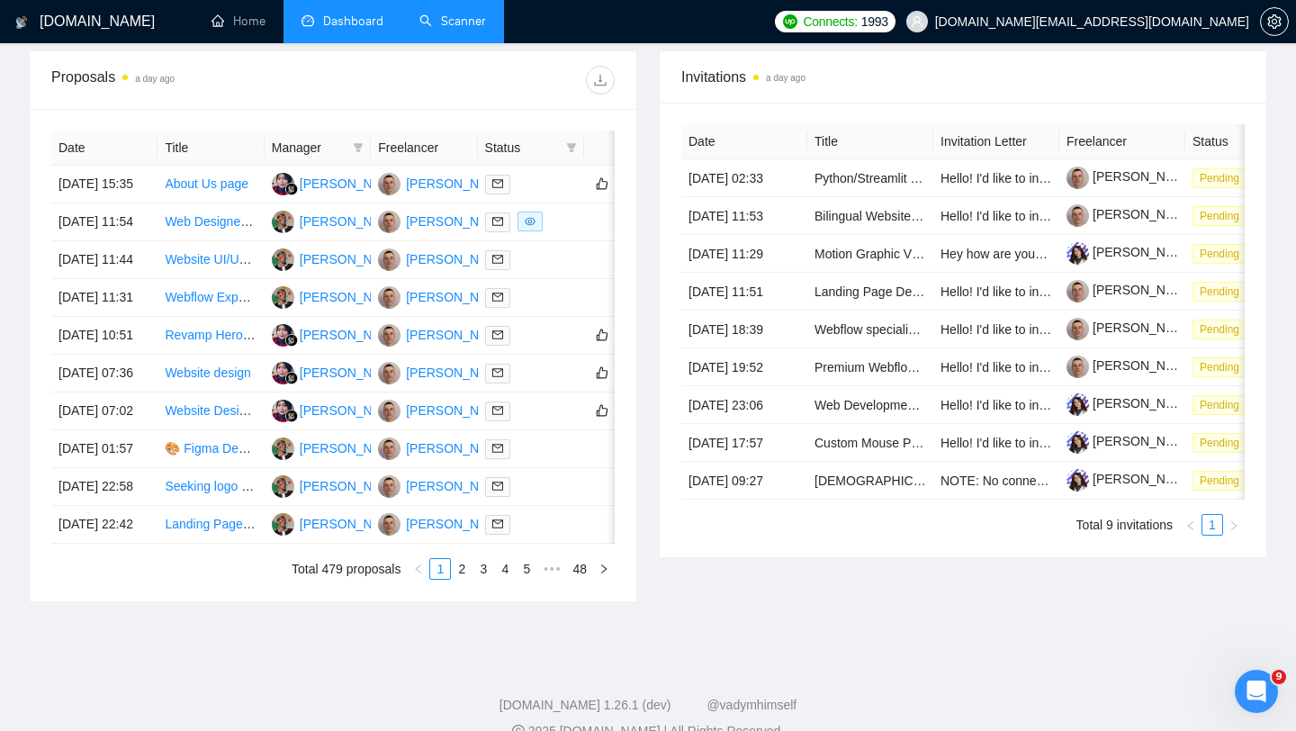
scroll to position [670, 0]
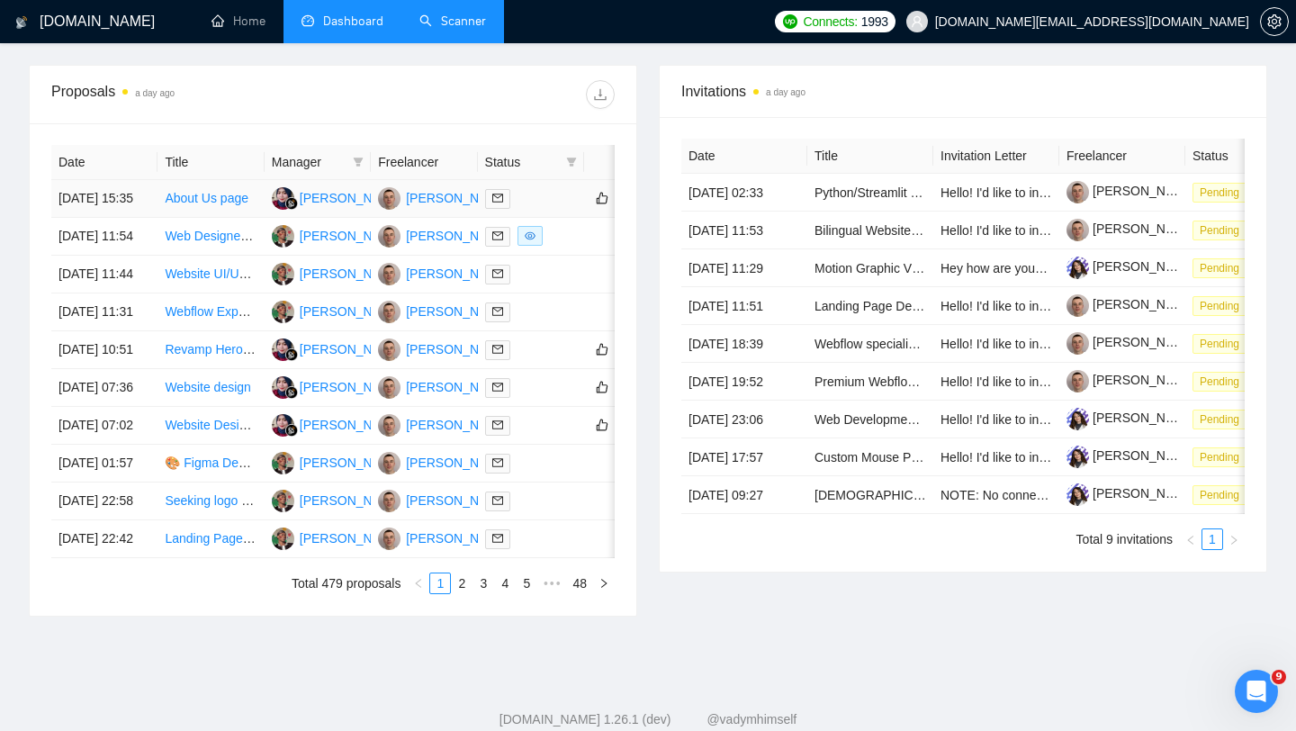
click at [557, 218] on td at bounding box center [531, 199] width 106 height 38
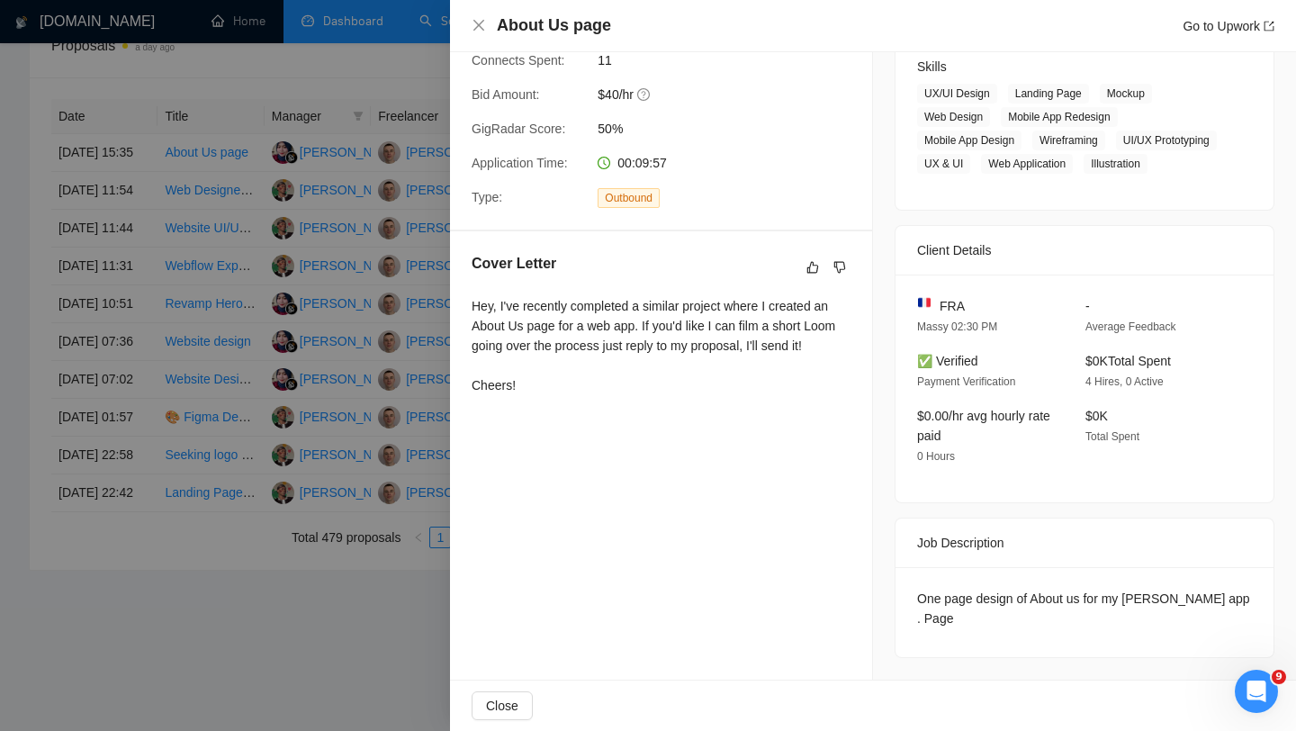
scroll to position [0, 0]
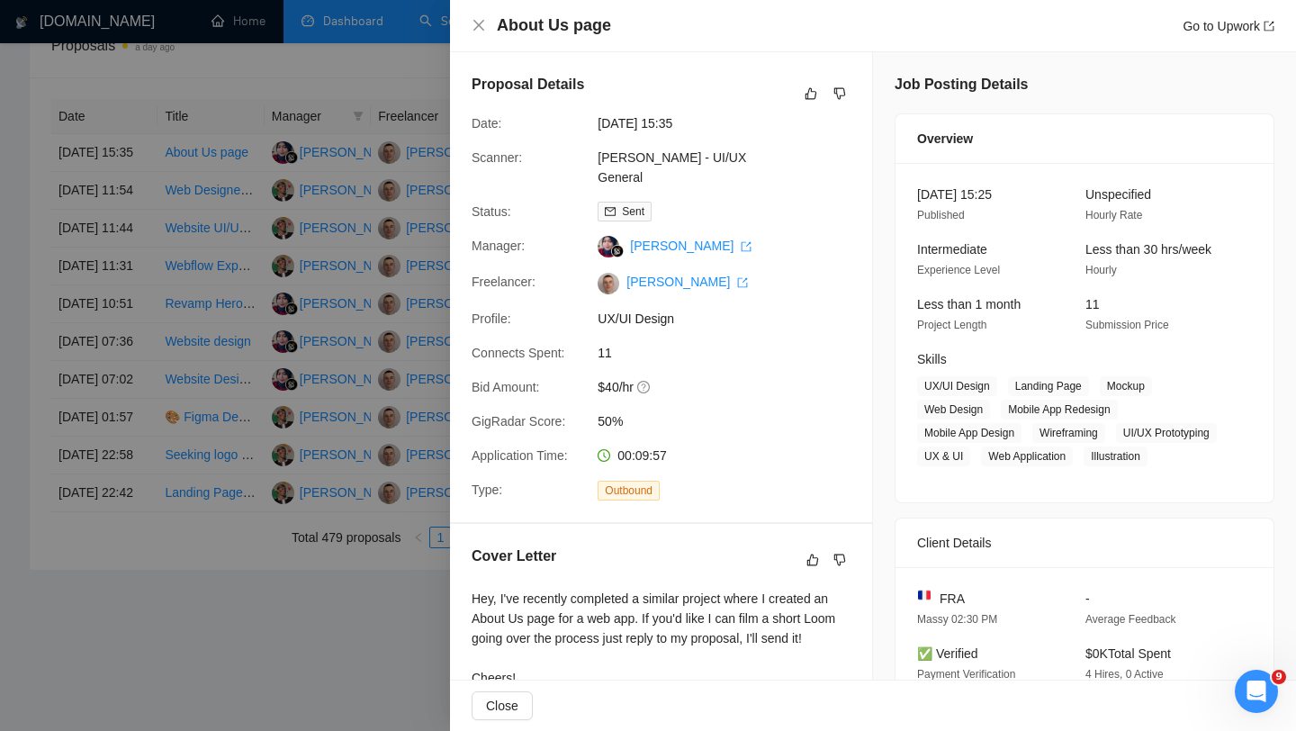
click at [387, 379] on div at bounding box center [648, 365] width 1296 height 731
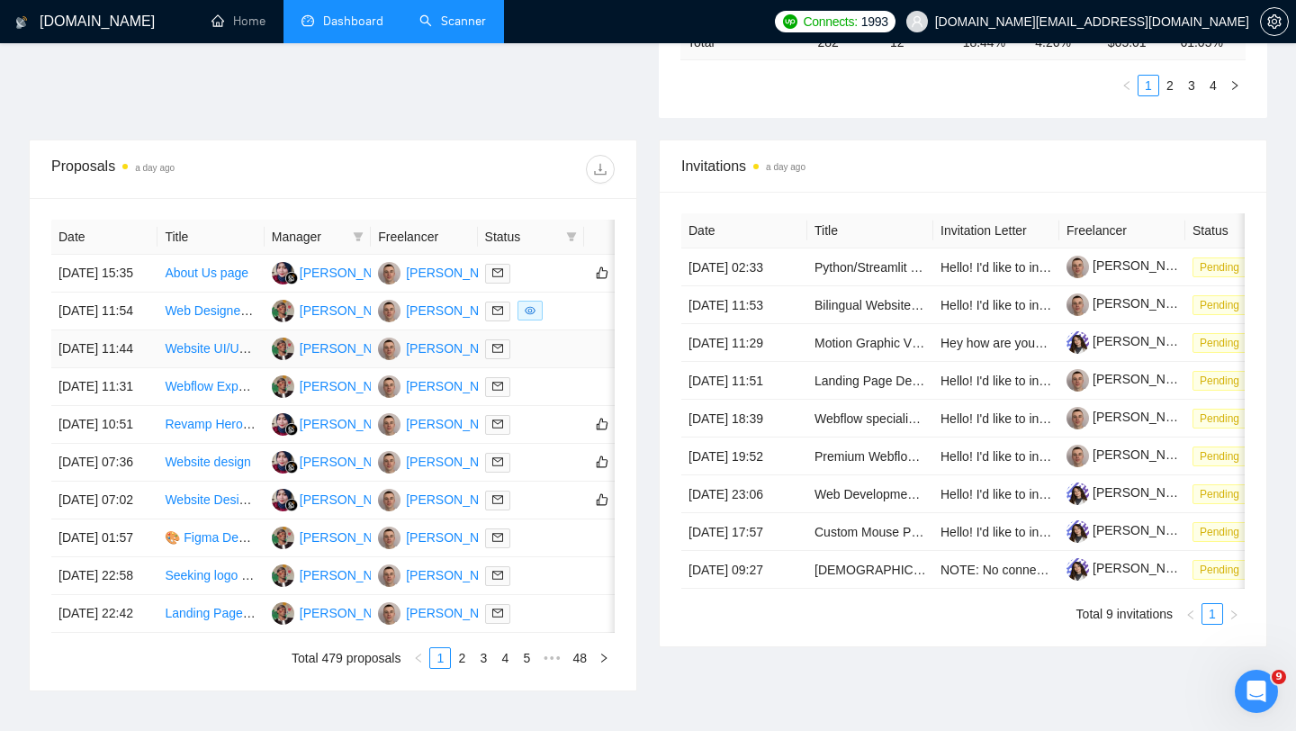
scroll to position [532, 0]
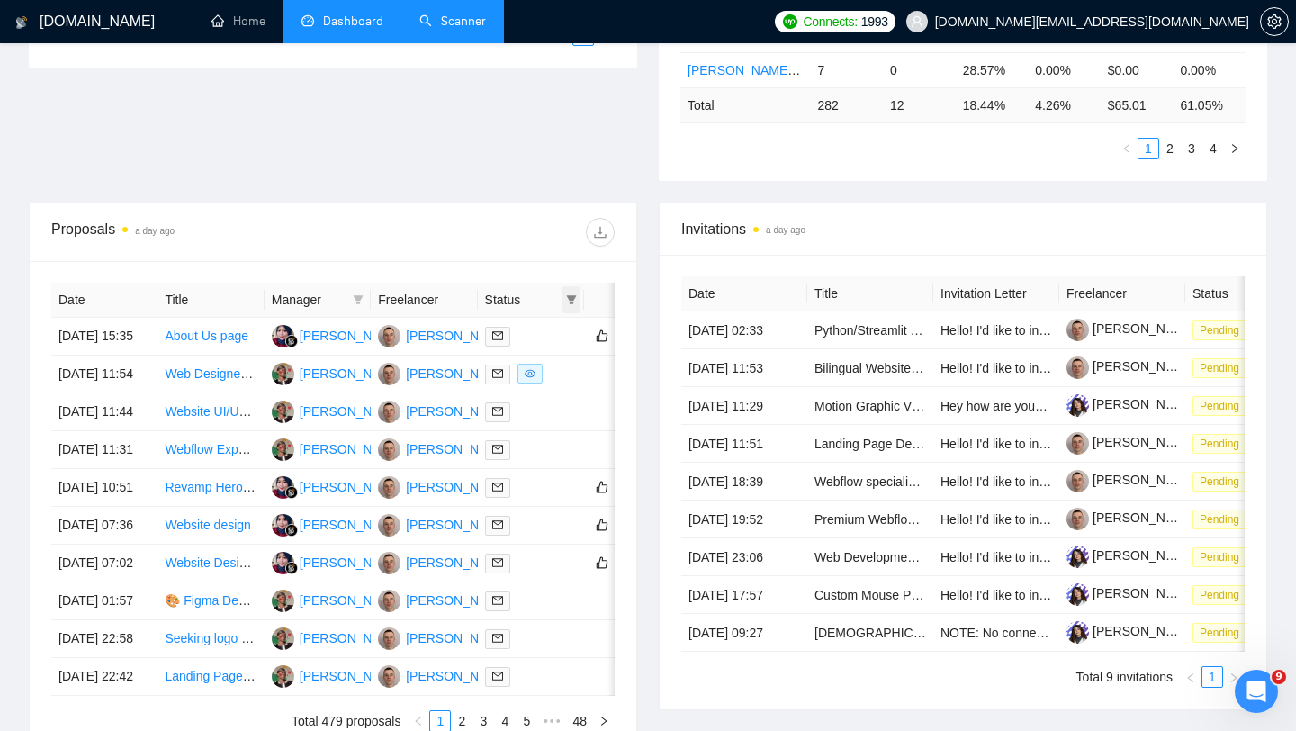
click at [569, 294] on icon "filter" at bounding box center [571, 299] width 11 height 11
click at [518, 342] on span "Chat" at bounding box center [526, 336] width 86 height 20
checkbox input "true"
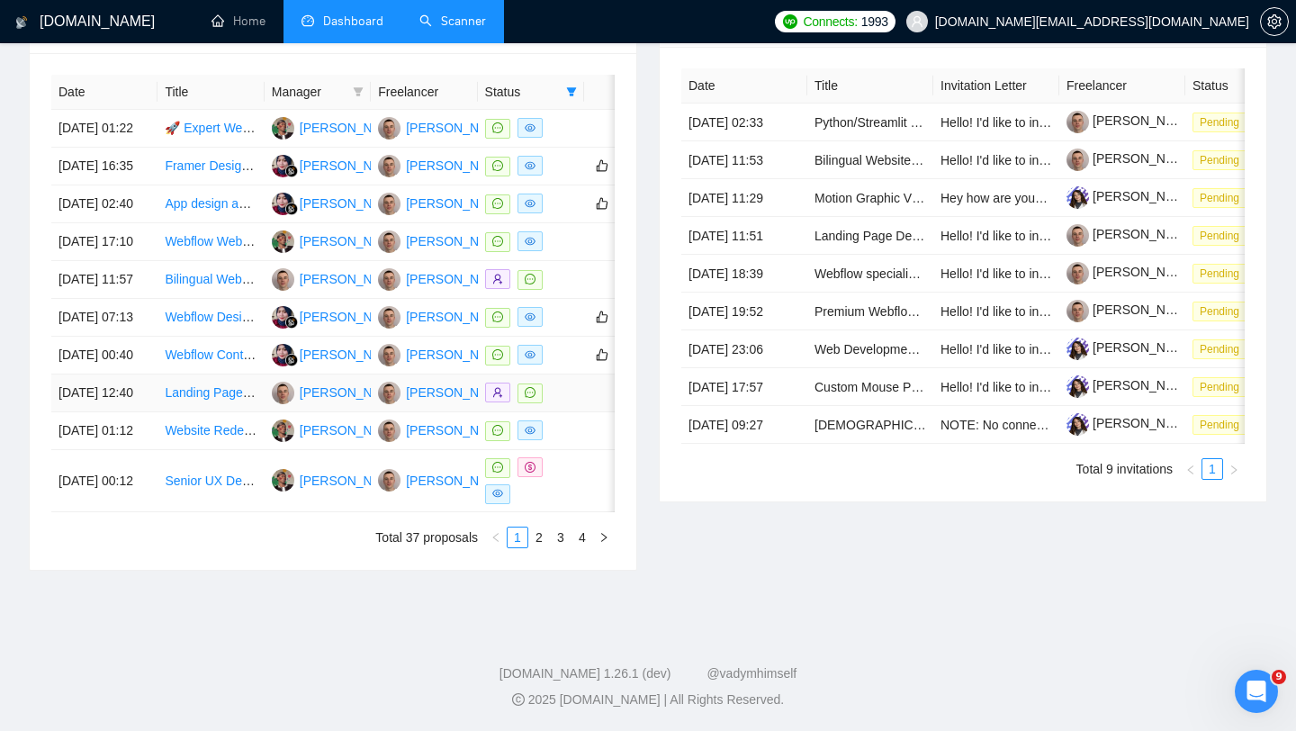
scroll to position [893, 0]
click at [535, 541] on link "2" at bounding box center [539, 537] width 20 height 20
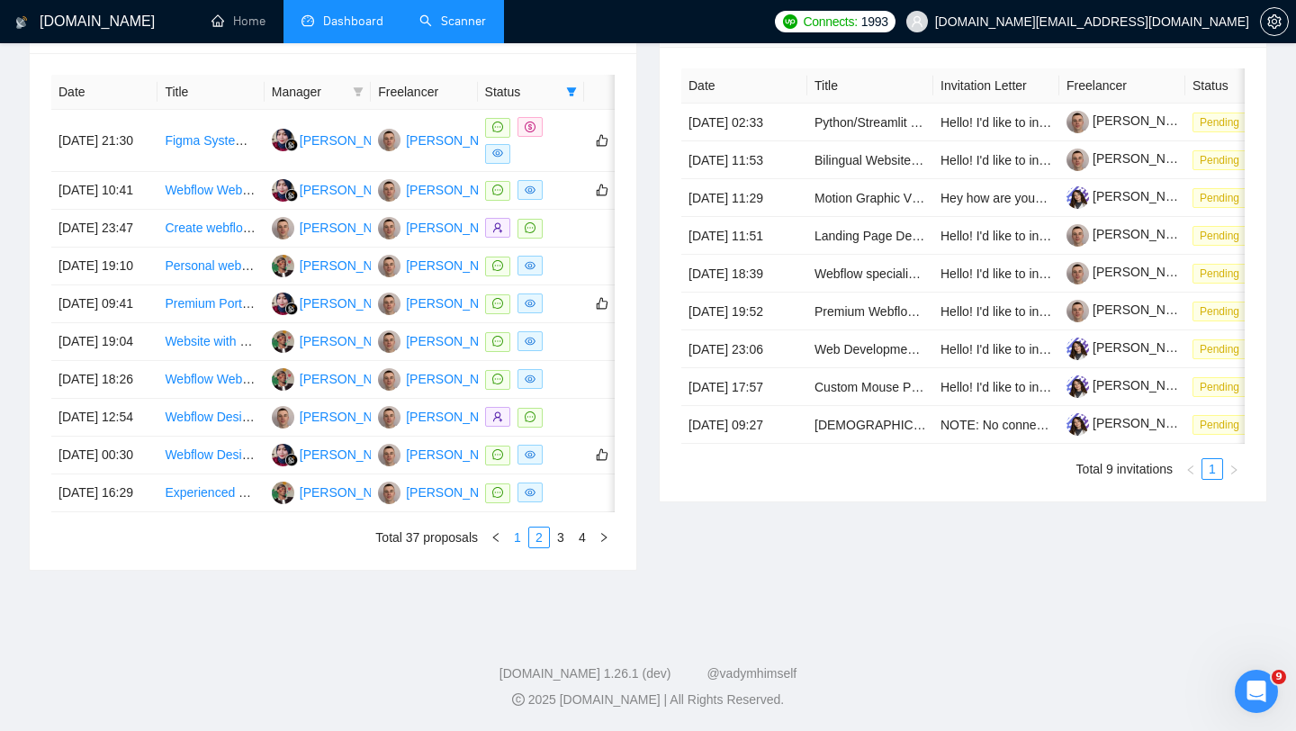
click at [518, 543] on link "1" at bounding box center [518, 537] width 20 height 20
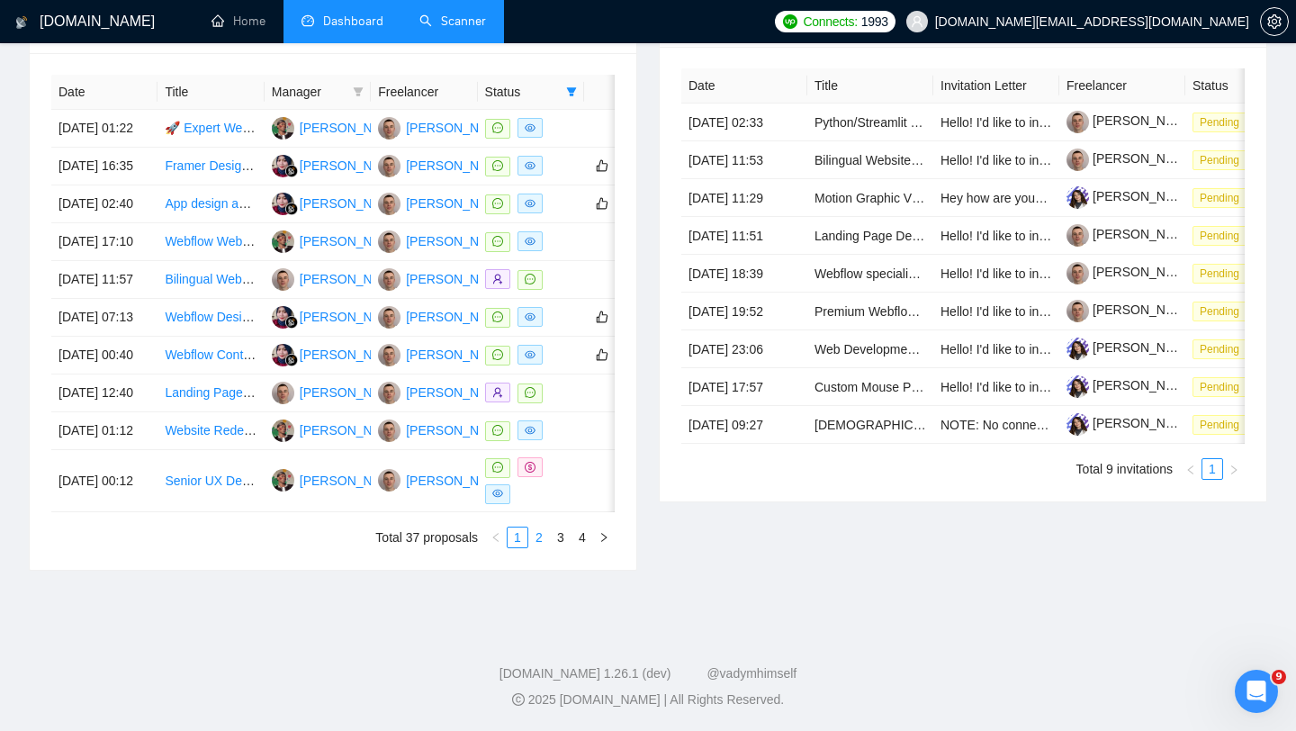
click at [536, 547] on li "2" at bounding box center [539, 537] width 22 height 22
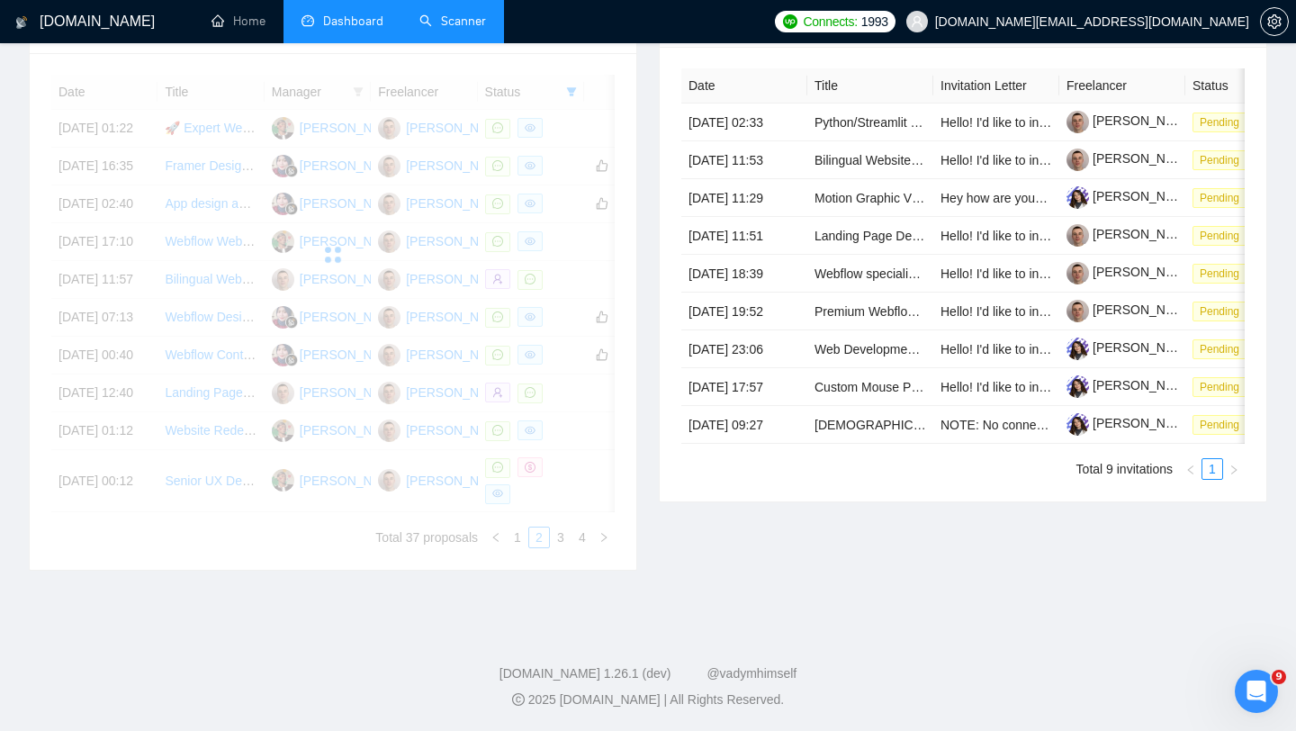
scroll to position [0, 0]
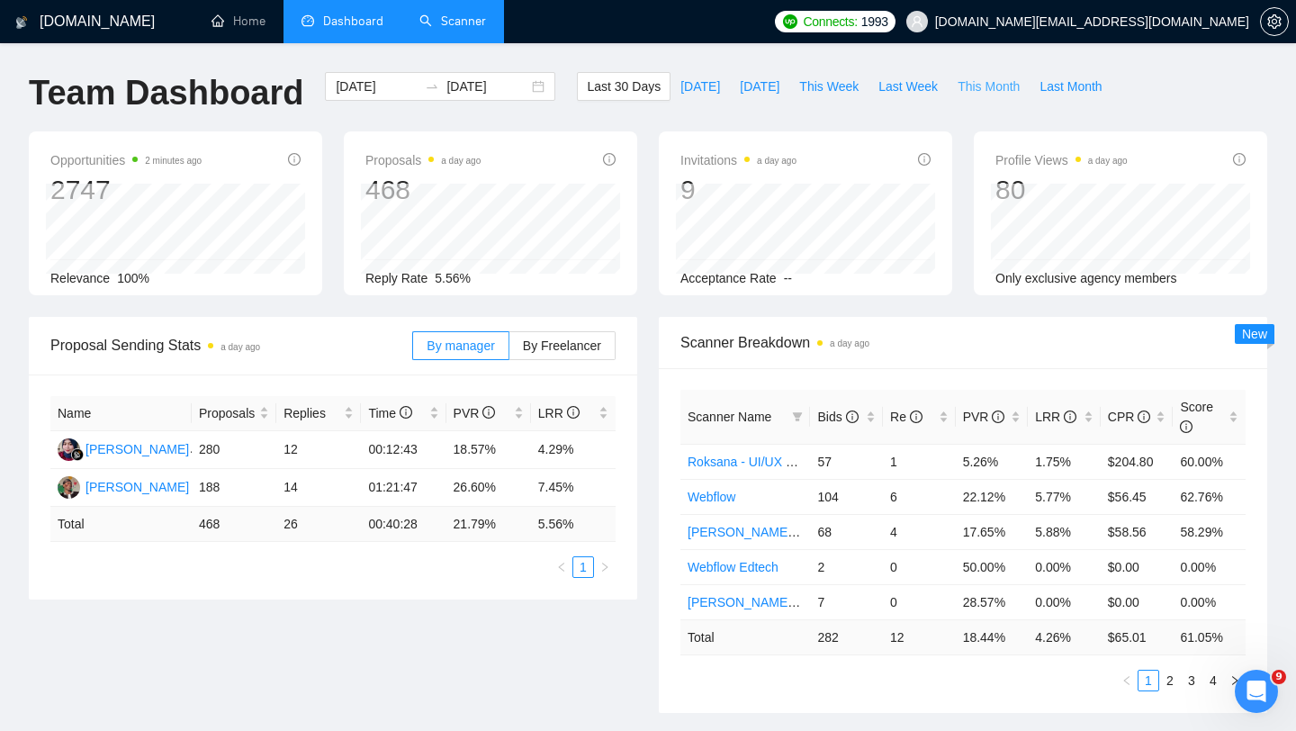
click at [979, 77] on span "This Month" at bounding box center [988, 86] width 62 height 20
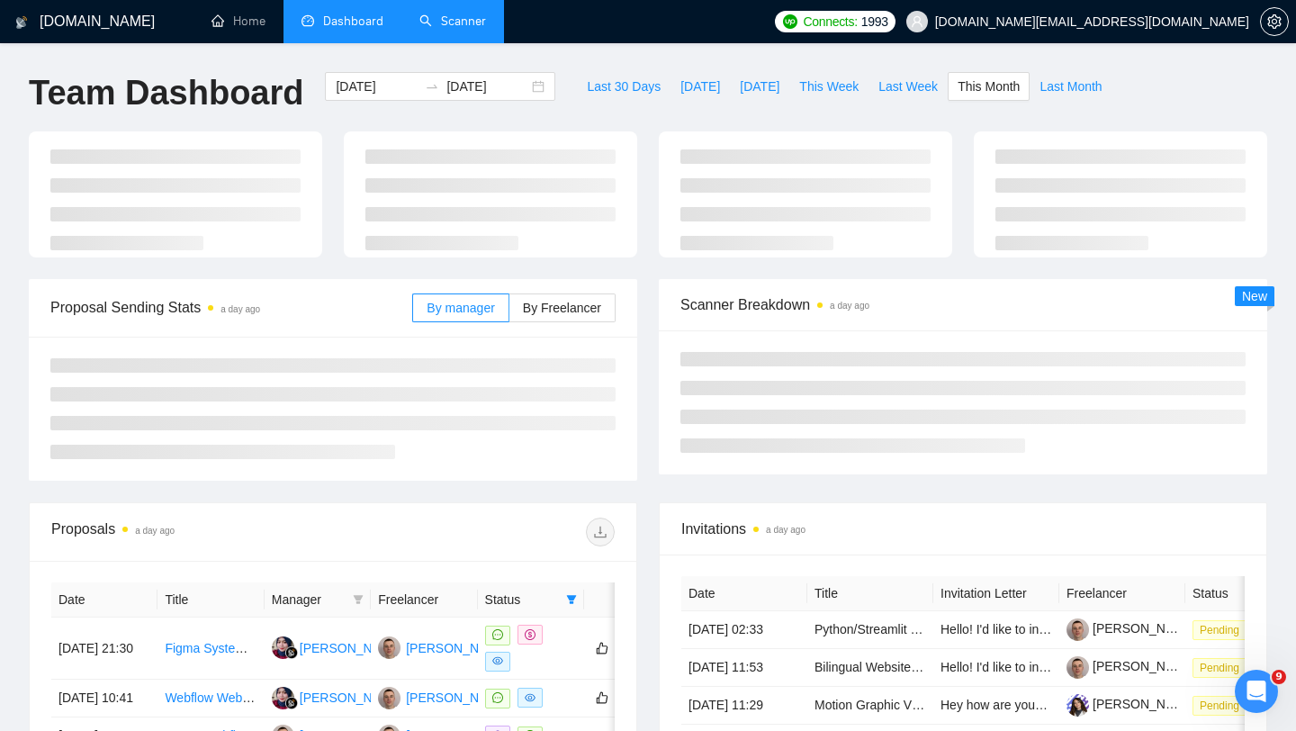
type input "[DATE]"
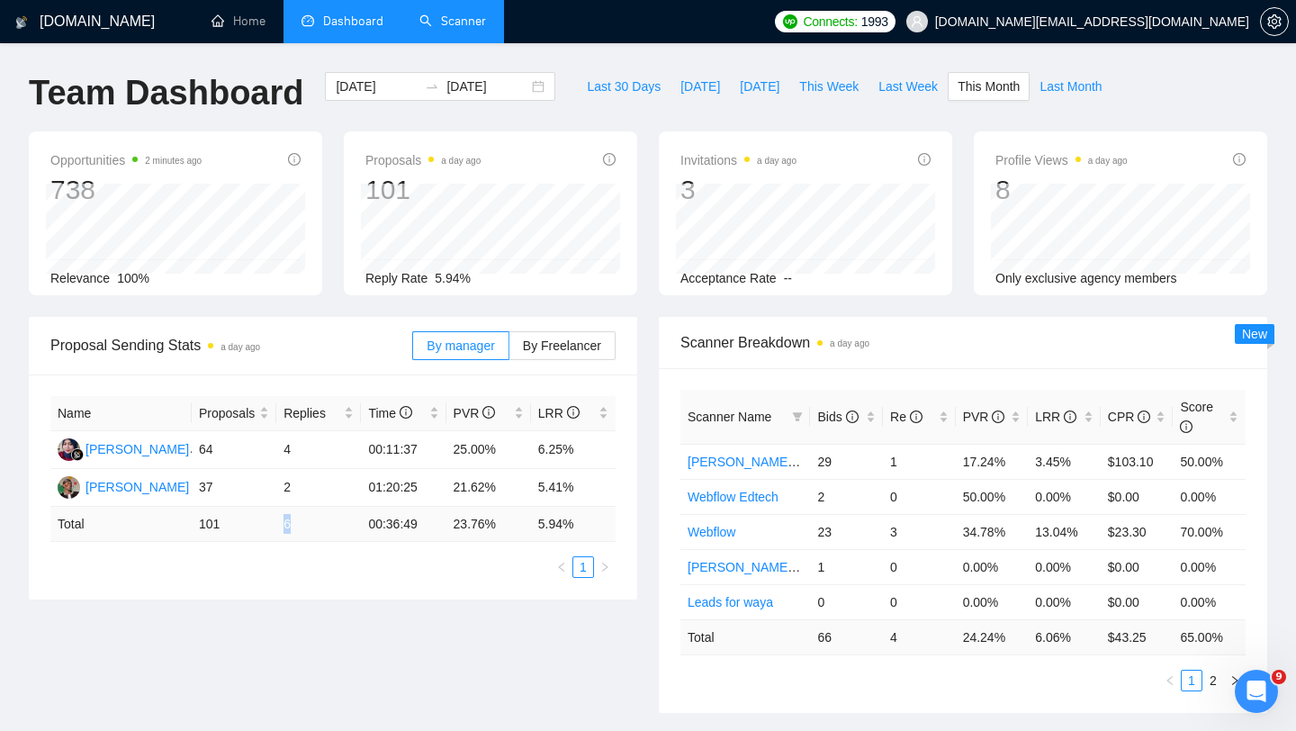
drag, startPoint x: 280, startPoint y: 523, endPoint x: 296, endPoint y: 523, distance: 16.2
click at [296, 523] on td "6" at bounding box center [318, 524] width 85 height 35
click at [284, 528] on td "6" at bounding box center [318, 524] width 85 height 35
drag, startPoint x: 284, startPoint y: 523, endPoint x: 306, endPoint y: 523, distance: 21.6
click at [306, 523] on td "6" at bounding box center [318, 524] width 85 height 35
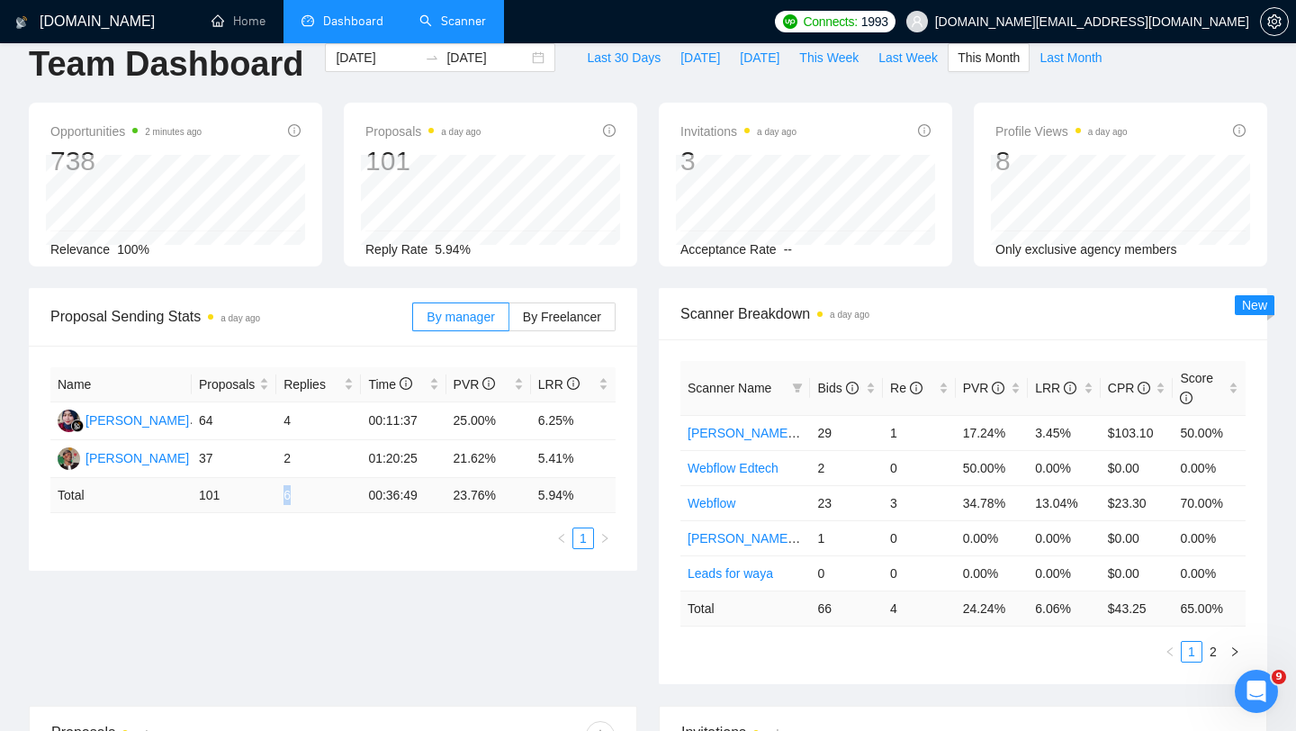
scroll to position [32, 0]
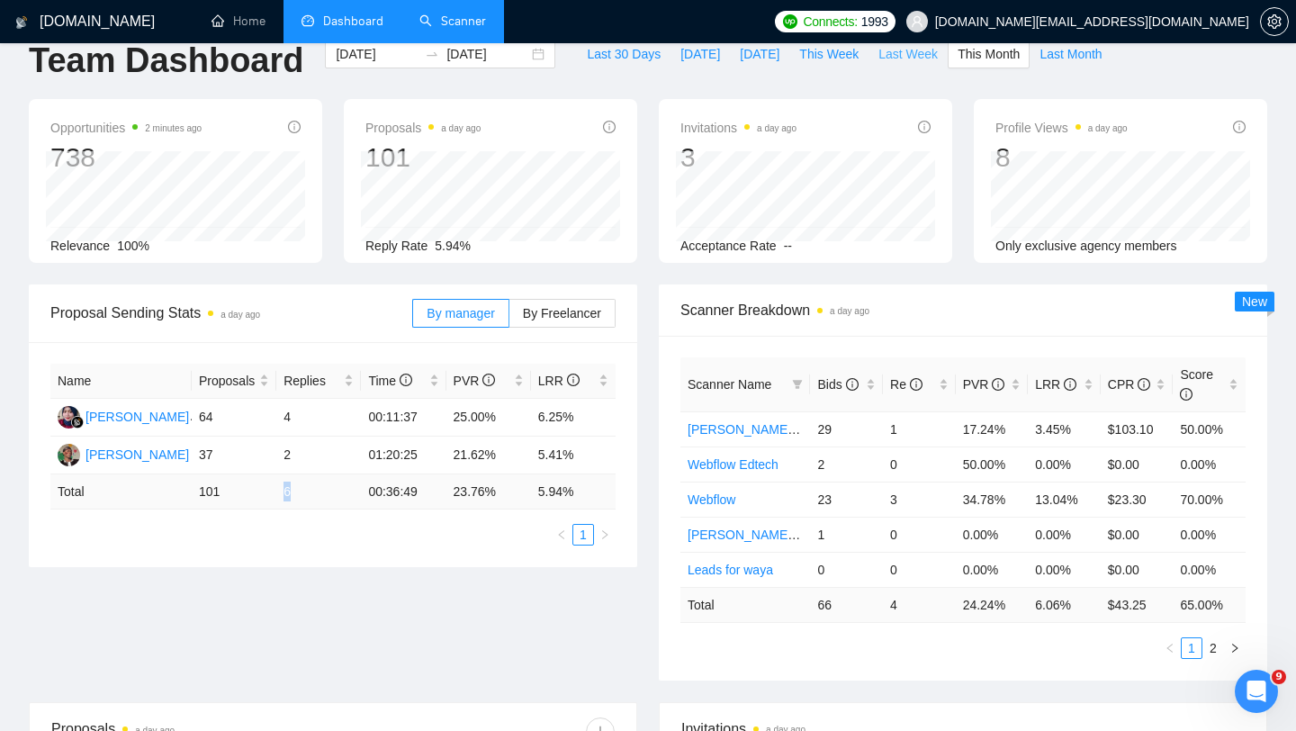
click at [903, 51] on span "Last Week" at bounding box center [907, 54] width 59 height 20
type input "[DATE]"
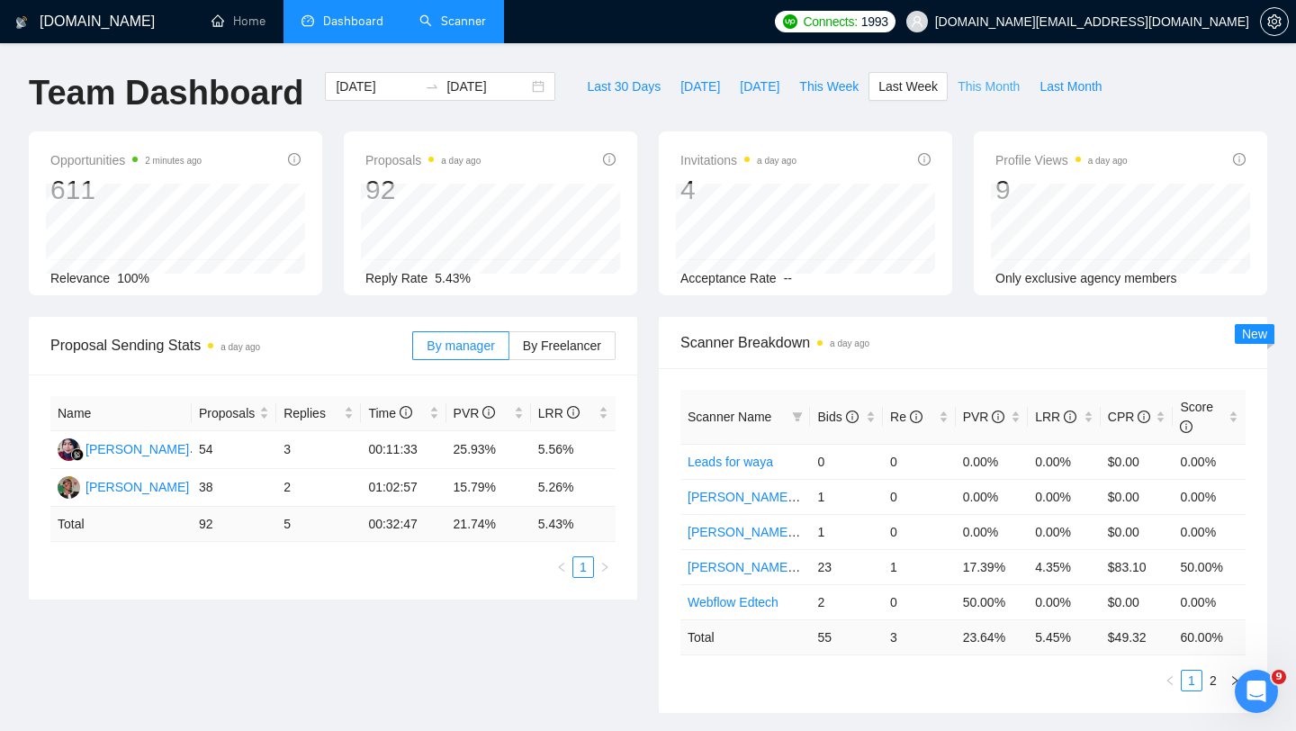
click at [986, 87] on span "This Month" at bounding box center [988, 86] width 62 height 20
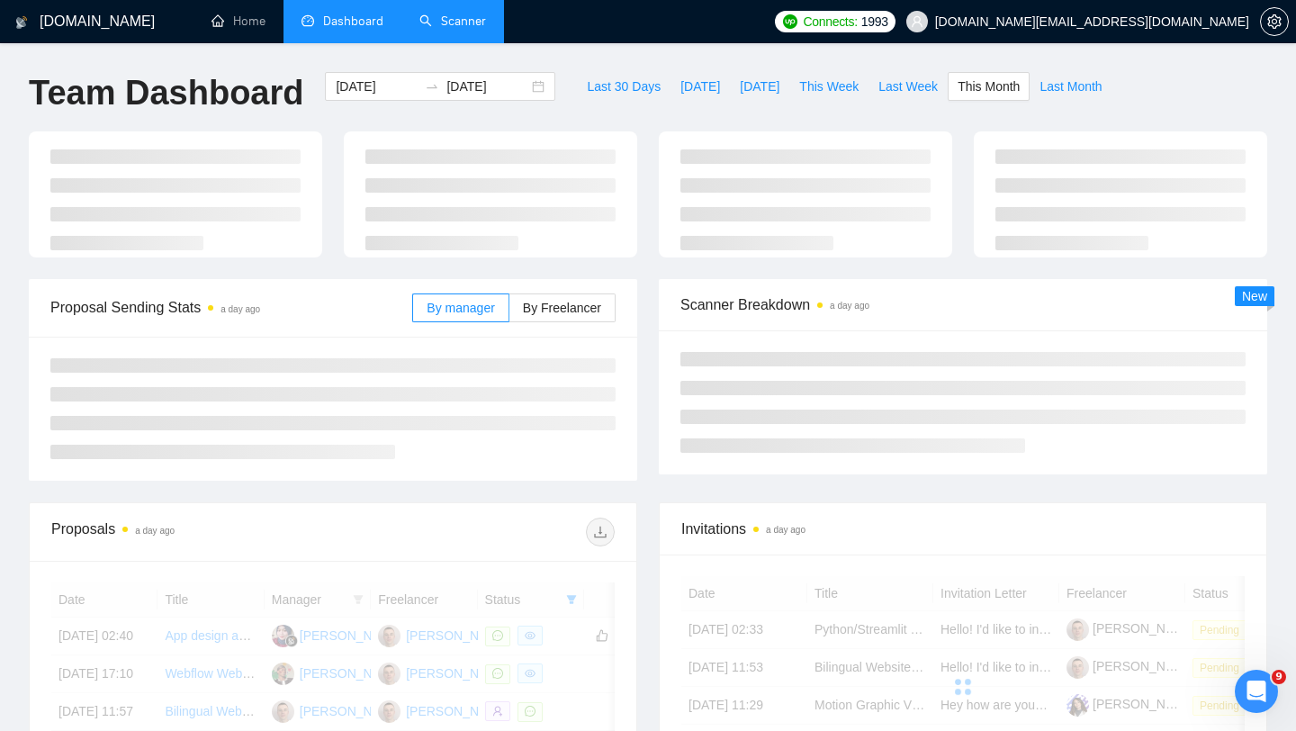
type input "[DATE]"
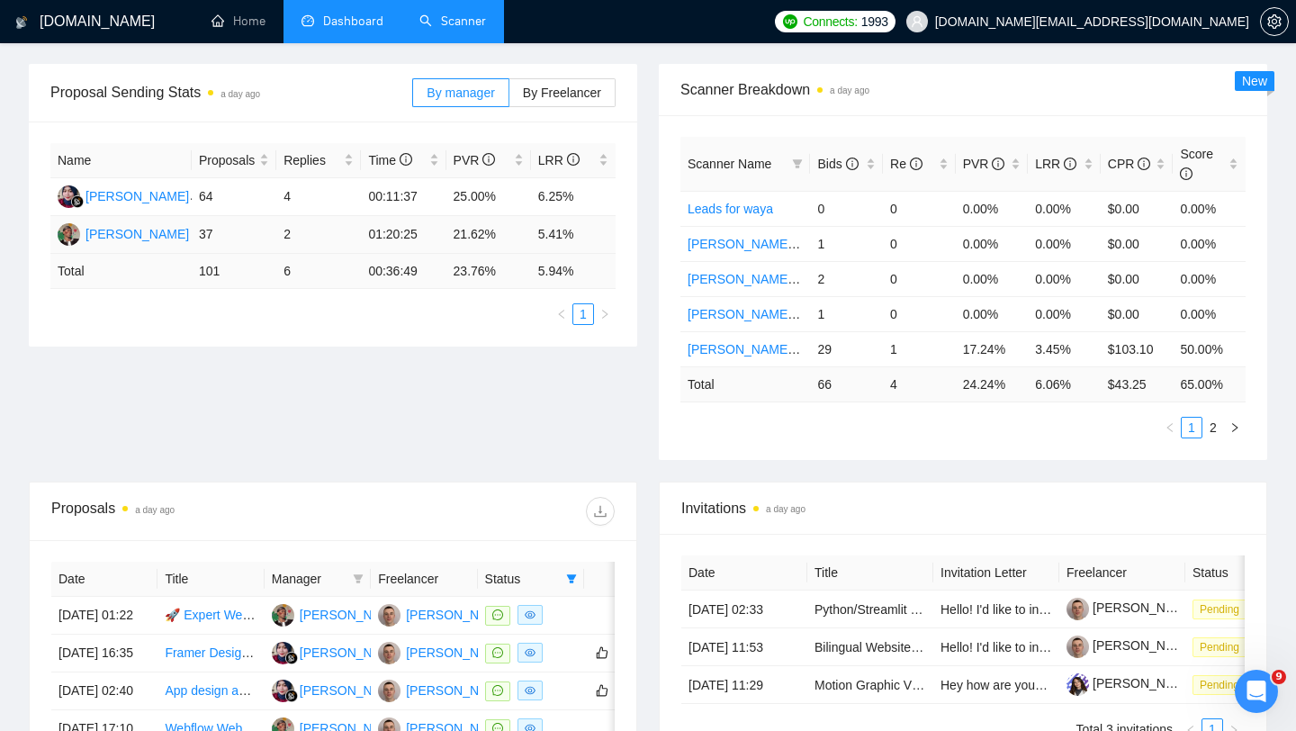
scroll to position [256, 0]
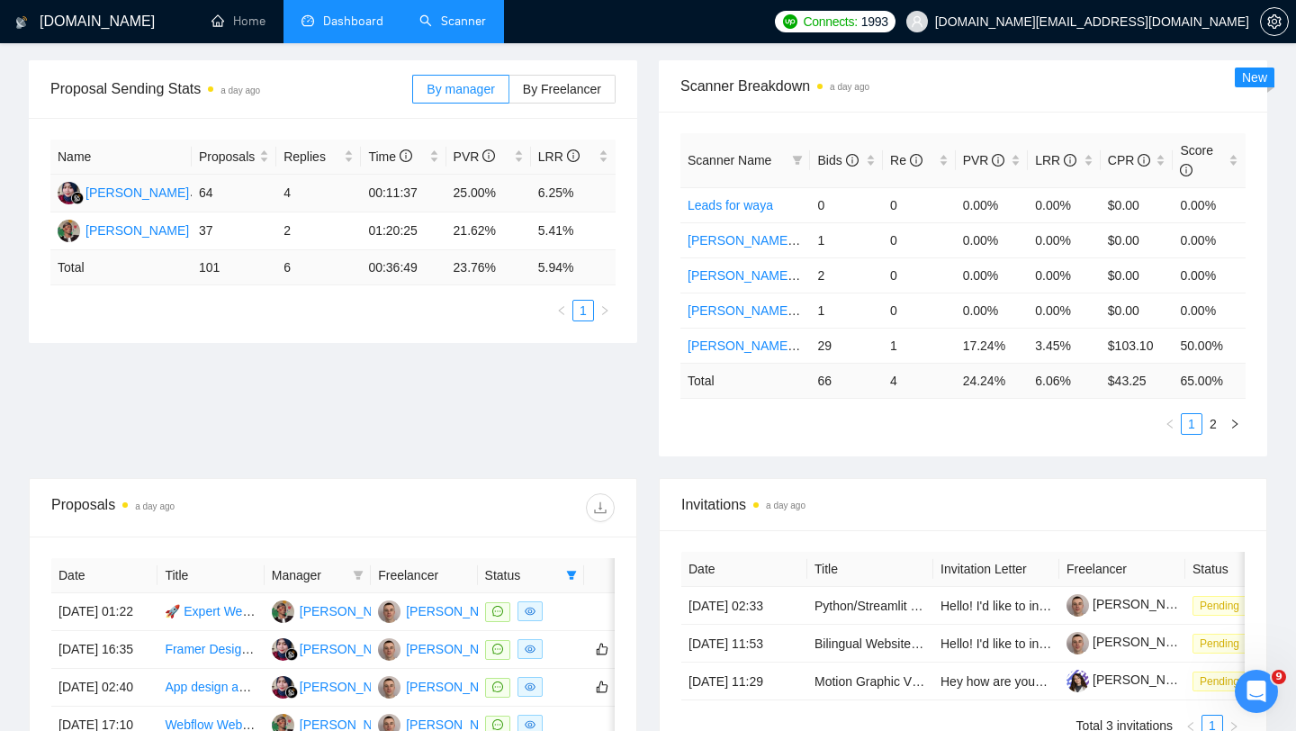
click at [547, 193] on td "6.25%" at bounding box center [573, 194] width 85 height 38
click at [639, 244] on div "Proposal Sending Stats a day ago By manager By Freelancer Name Proposals Replie…" at bounding box center [333, 201] width 630 height 283
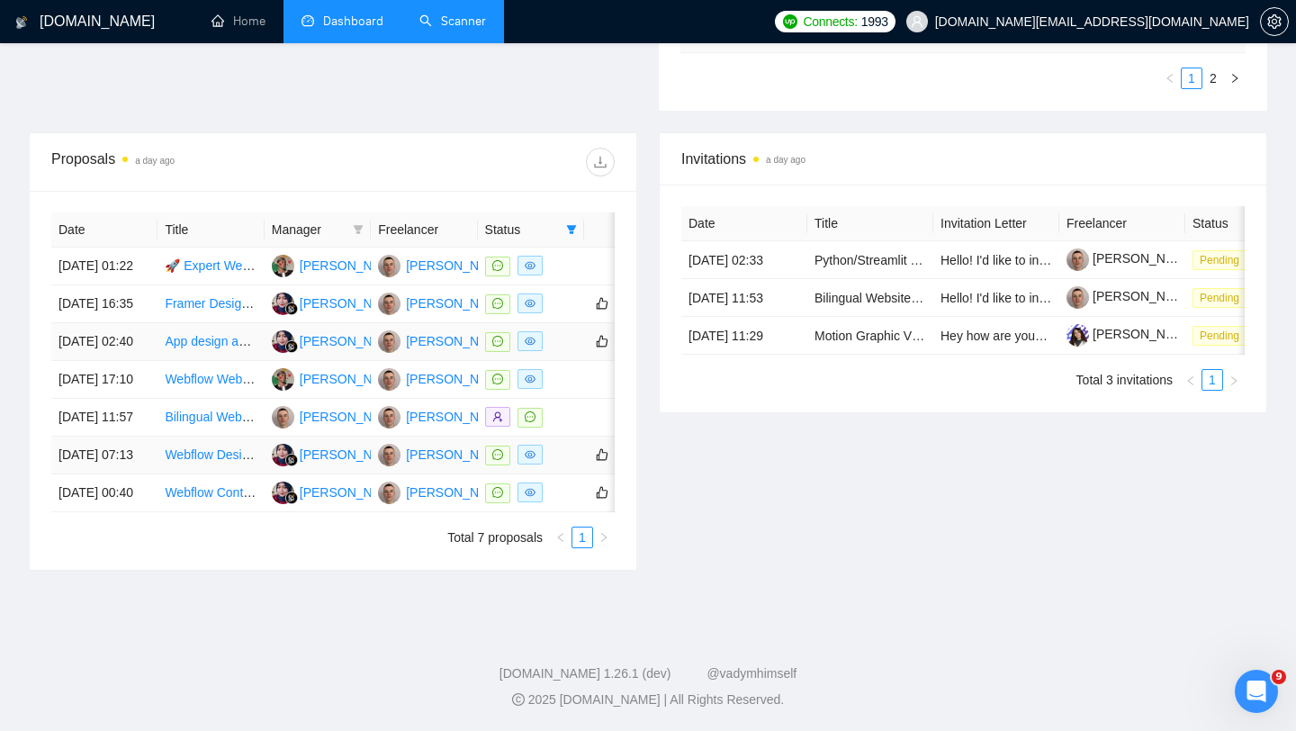
scroll to position [643, 0]
click at [556, 256] on div at bounding box center [531, 266] width 92 height 21
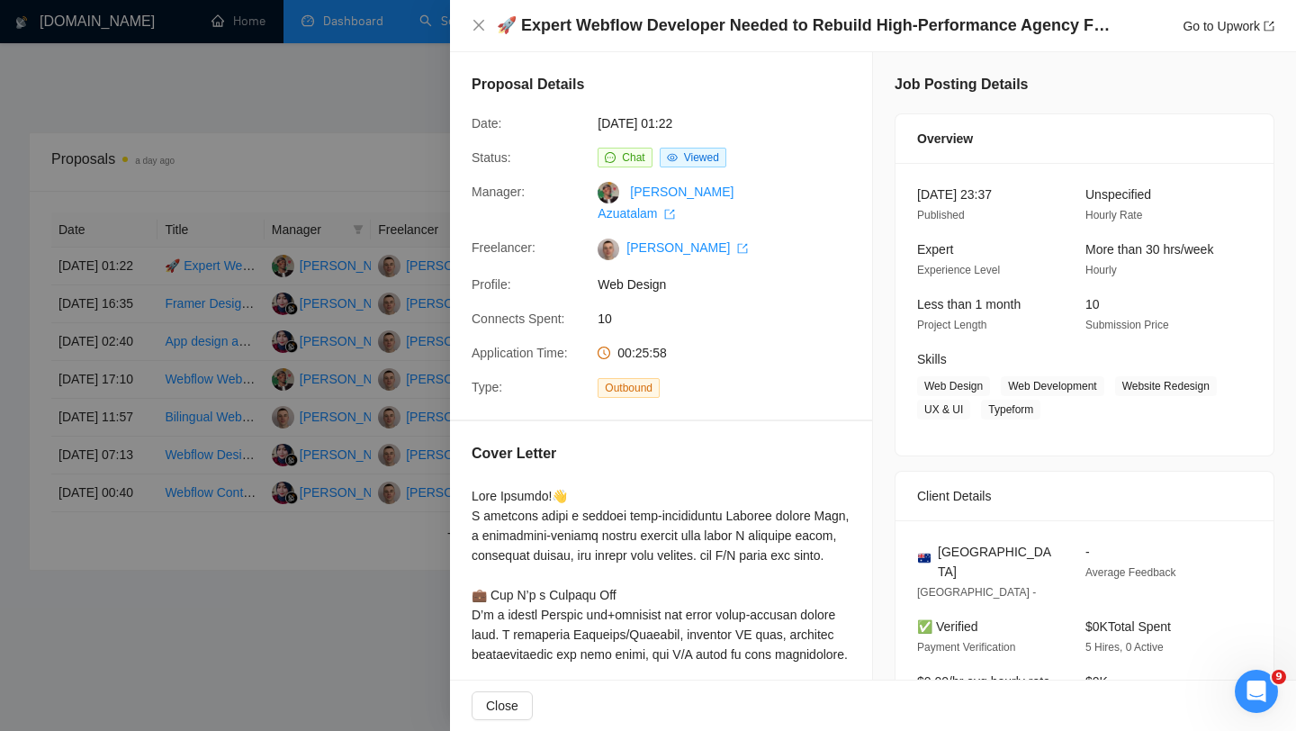
click at [288, 355] on div at bounding box center [648, 365] width 1296 height 731
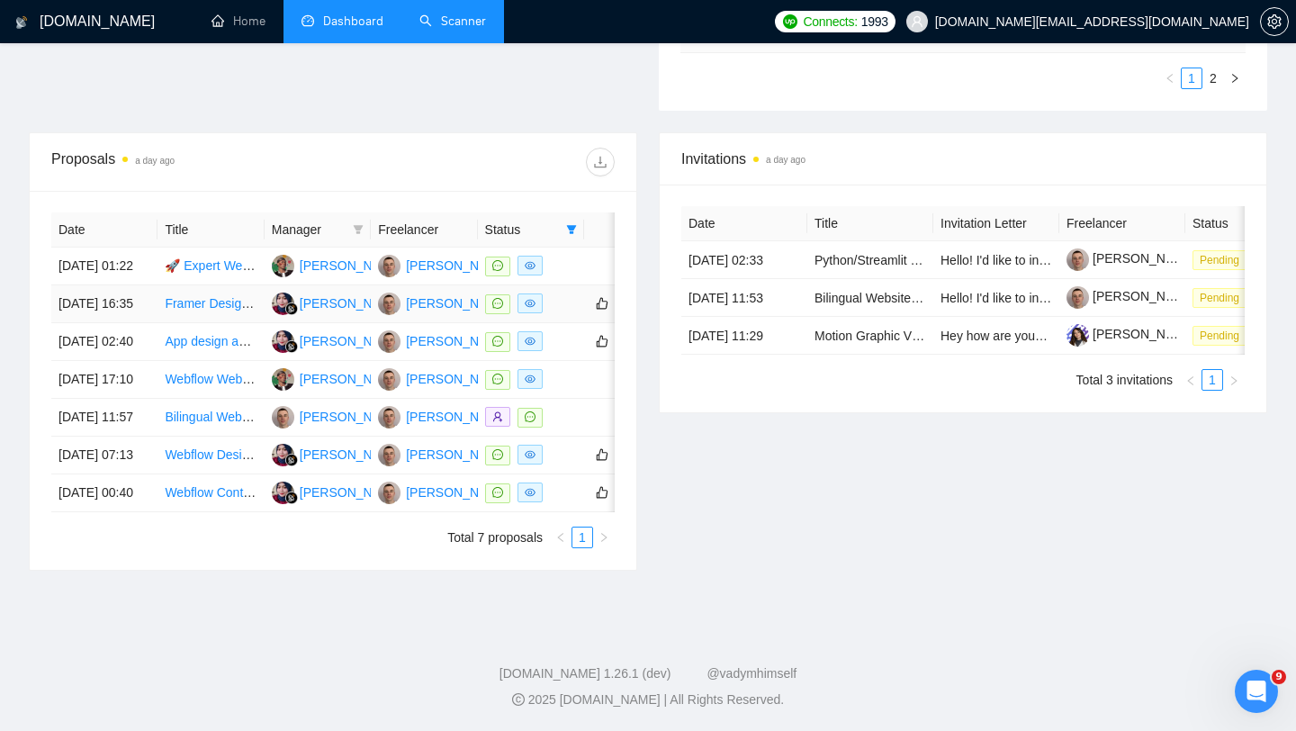
click at [566, 307] on td at bounding box center [531, 304] width 106 height 38
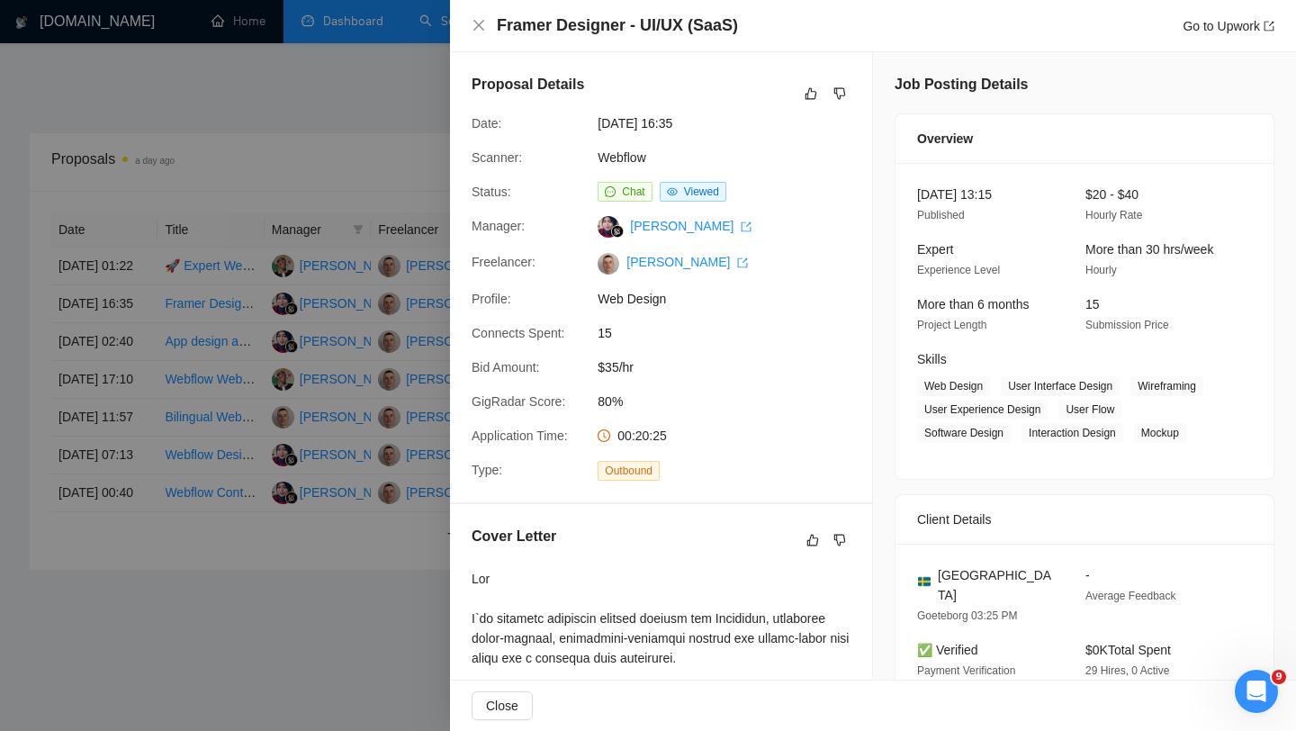
click at [298, 319] on div at bounding box center [648, 365] width 1296 height 731
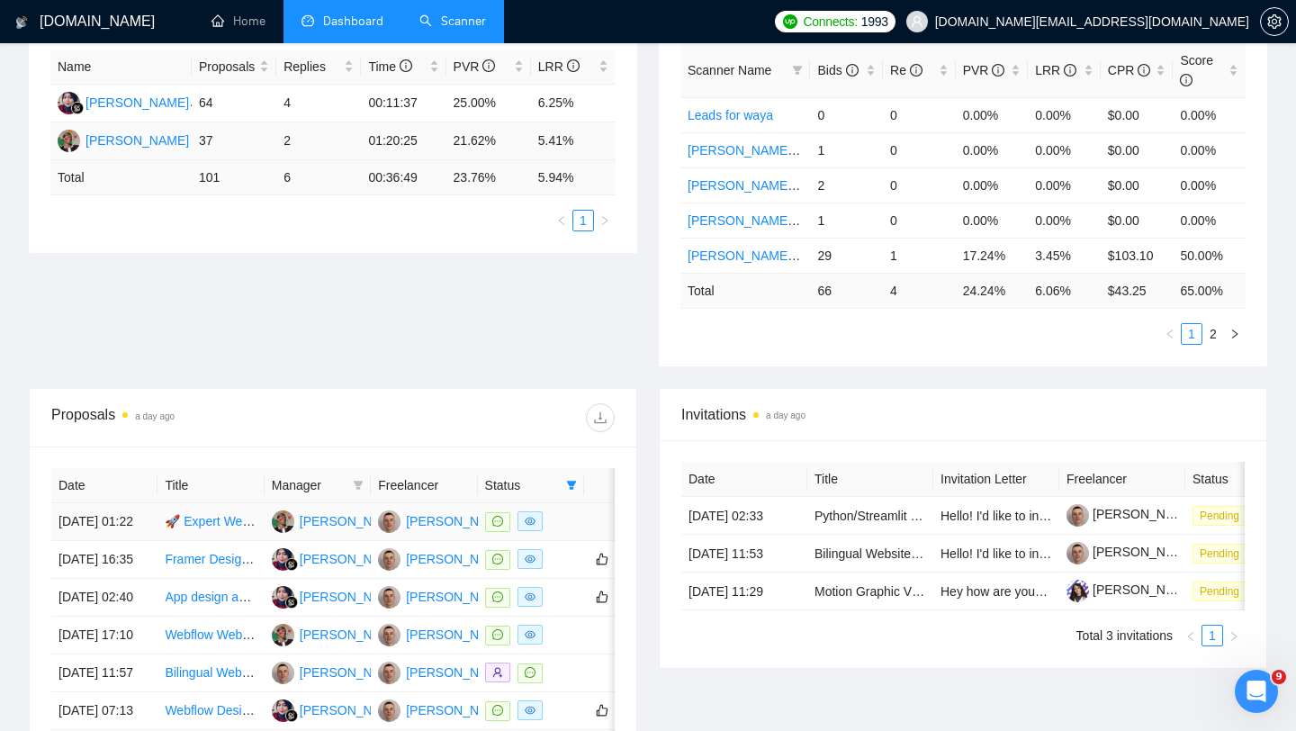
scroll to position [0, 0]
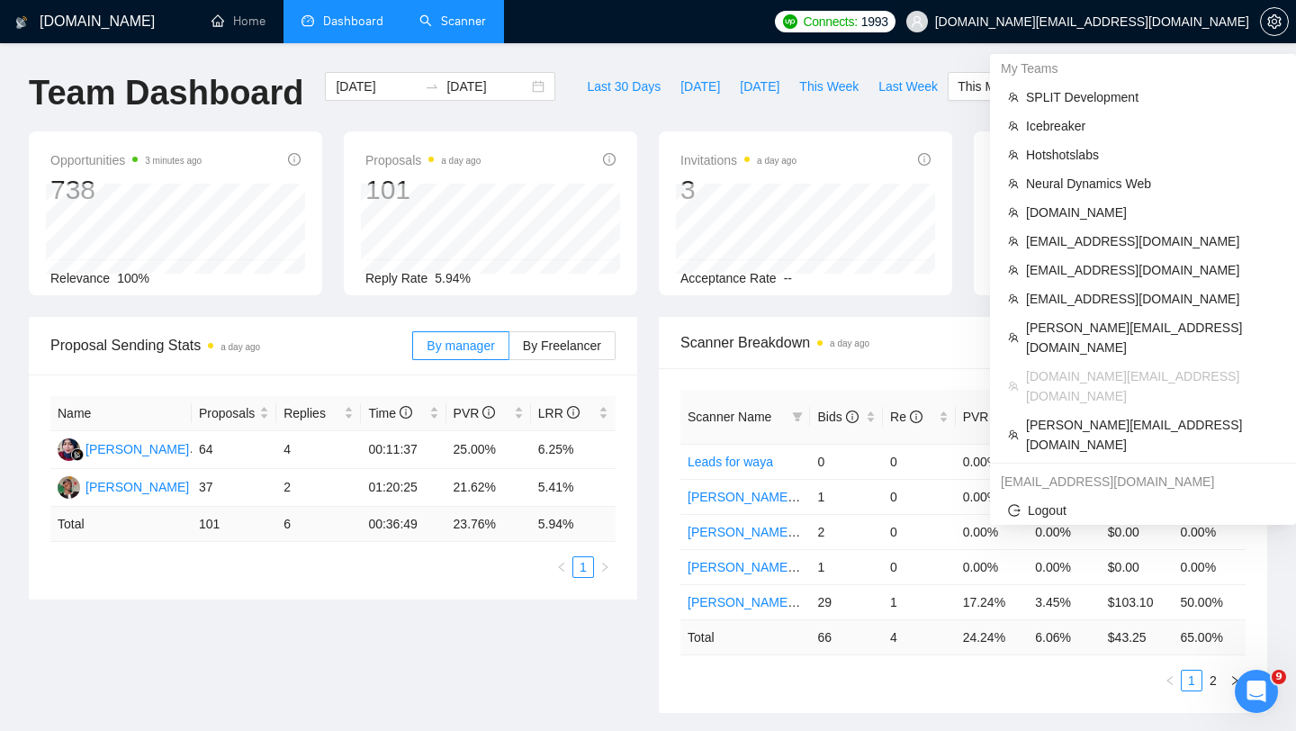
click at [1135, 22] on span "[DOMAIN_NAME][EMAIL_ADDRESS][DOMAIN_NAME]" at bounding box center [1092, 22] width 314 height 0
click at [1131, 22] on span "[DOMAIN_NAME][EMAIL_ADDRESS][DOMAIN_NAME]" at bounding box center [1092, 22] width 314 height 0
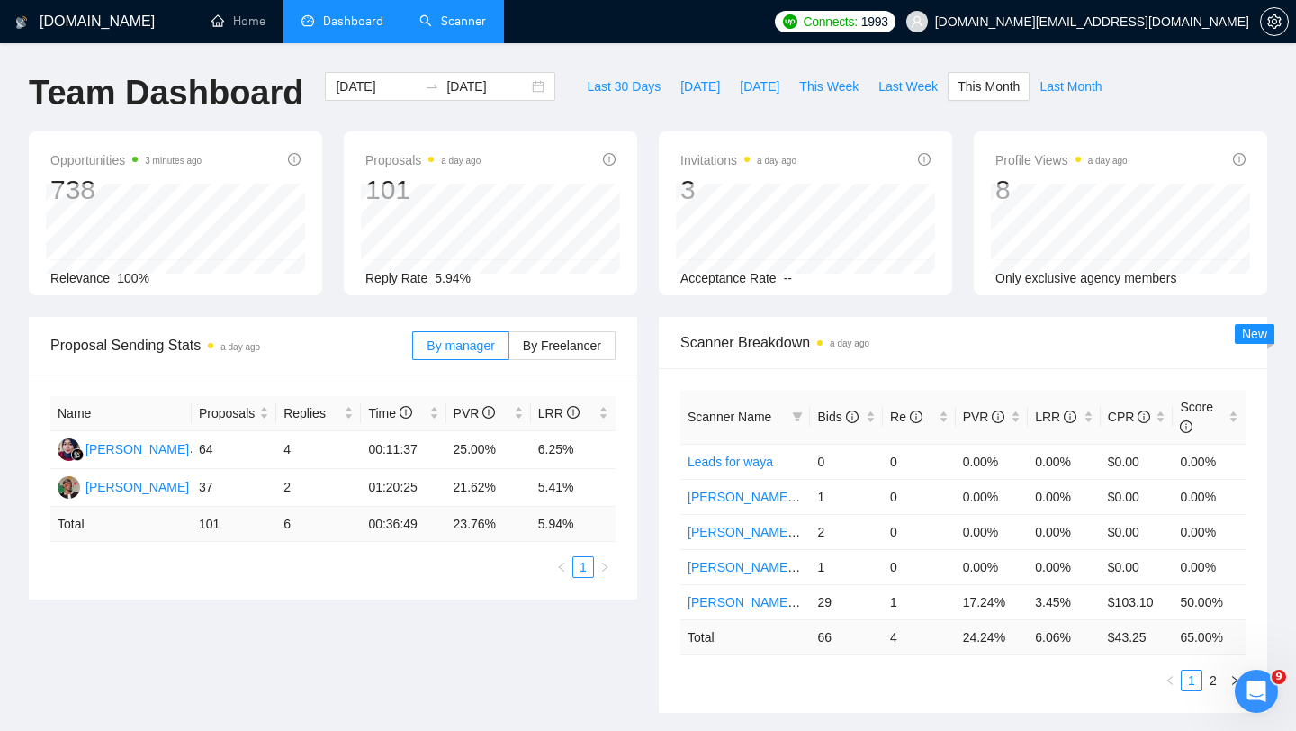
click at [462, 277] on span "5.94%" at bounding box center [453, 278] width 36 height 14
click at [431, 279] on div "Reply Rate 5.94%" at bounding box center [490, 278] width 250 height 20
drag, startPoint x: 435, startPoint y: 277, endPoint x: 473, endPoint y: 275, distance: 38.7
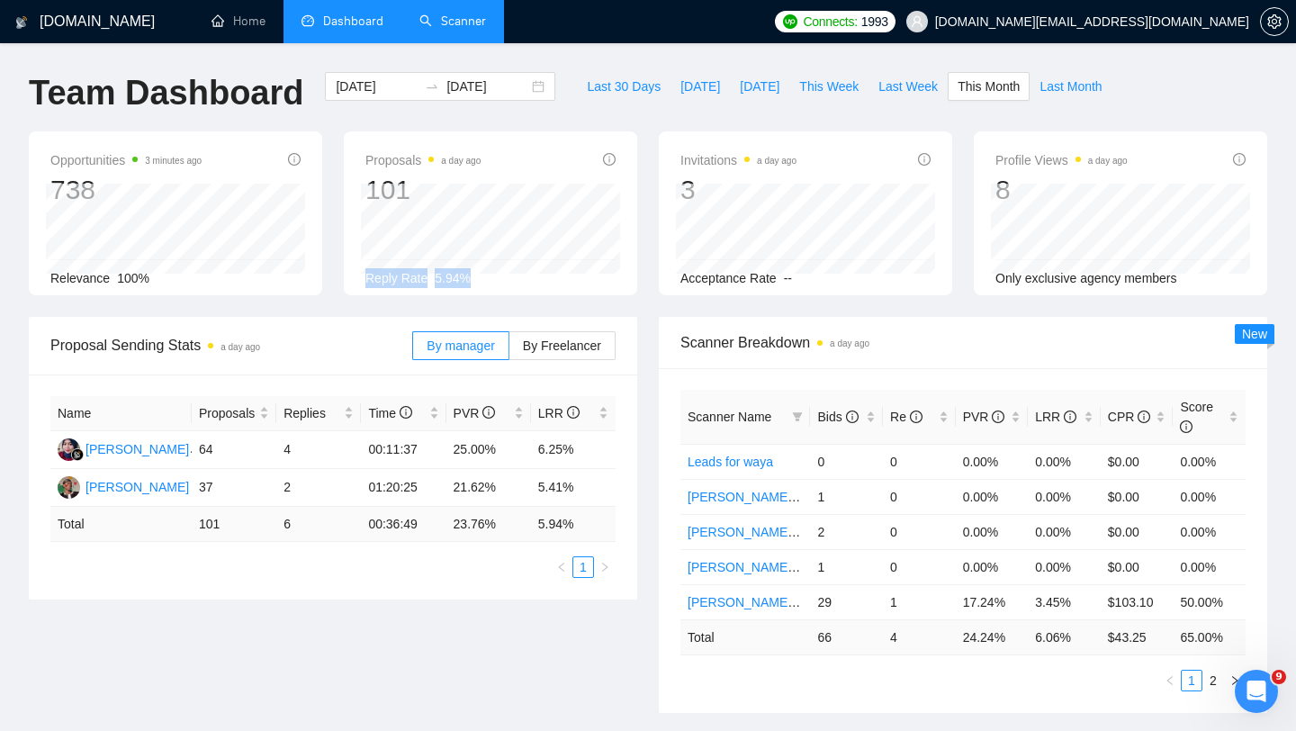
click at [475, 275] on div "Reply Rate 5.94%" at bounding box center [490, 278] width 250 height 20
click at [469, 281] on span "5.94%" at bounding box center [453, 278] width 36 height 14
drag, startPoint x: 471, startPoint y: 277, endPoint x: 443, endPoint y: 277, distance: 27.9
click at [443, 277] on span "5.94%" at bounding box center [453, 278] width 36 height 14
click at [438, 276] on span "5.94%" at bounding box center [453, 278] width 36 height 14
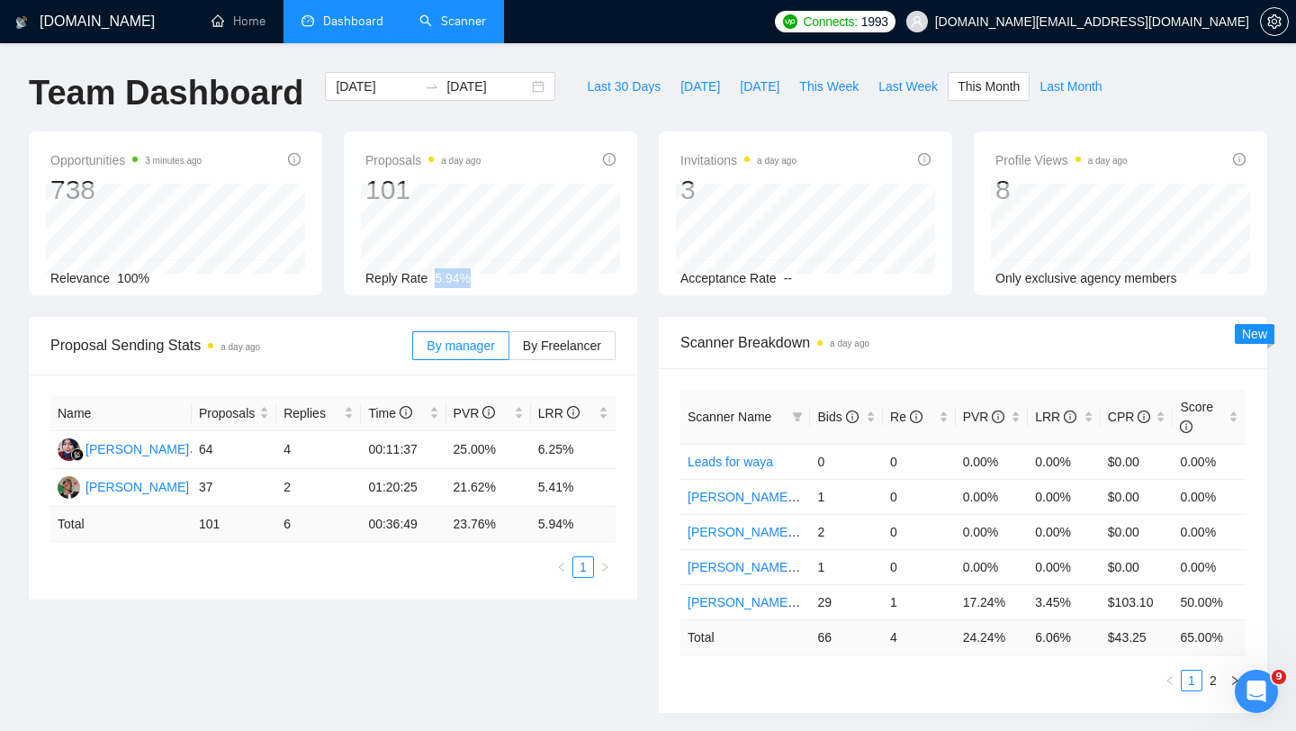
drag, startPoint x: 436, startPoint y: 276, endPoint x: 472, endPoint y: 274, distance: 35.1
click at [471, 276] on span "5.94%" at bounding box center [453, 278] width 36 height 14
